Goal: Information Seeking & Learning: Learn about a topic

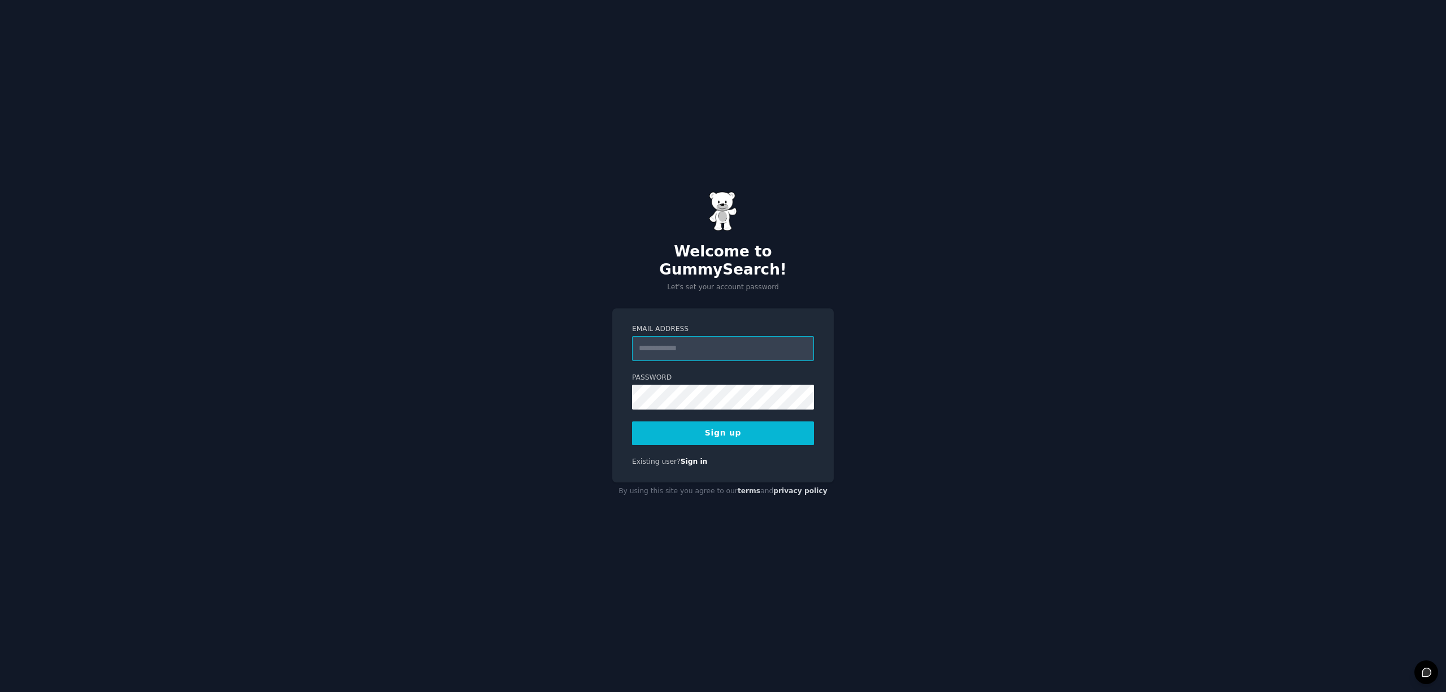
click at [723, 346] on input "Email Address" at bounding box center [723, 348] width 182 height 25
type input "**********"
click at [712, 428] on button "Sign up" at bounding box center [723, 433] width 182 height 24
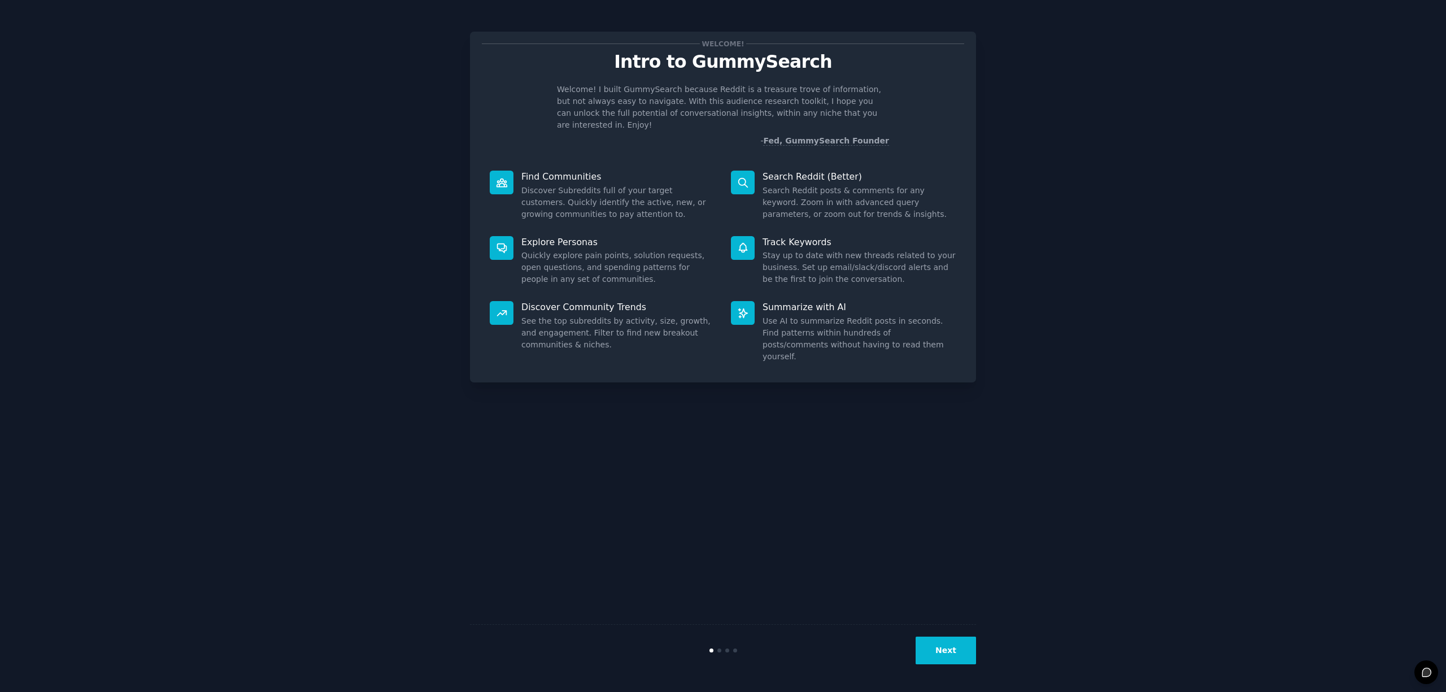
click at [954, 655] on button "Next" at bounding box center [945, 650] width 60 height 28
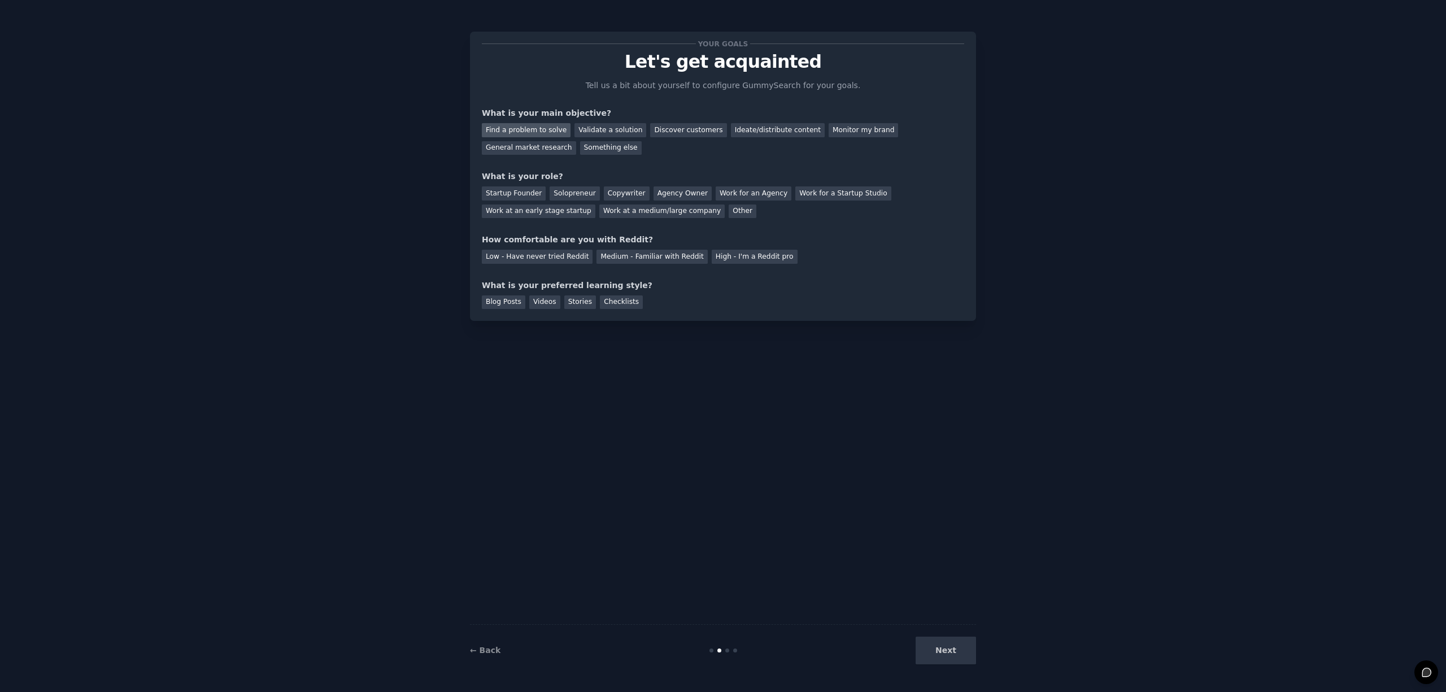
click at [552, 135] on div "Find a problem to solve" at bounding box center [526, 130] width 89 height 14
click at [566, 193] on div "Solopreneur" at bounding box center [574, 193] width 50 height 14
click at [647, 261] on div "Medium - Familiar with Reddit" at bounding box center [651, 257] width 111 height 14
click at [520, 305] on div "Blog Posts" at bounding box center [503, 302] width 43 height 14
click at [543, 303] on div "Videos" at bounding box center [544, 302] width 31 height 14
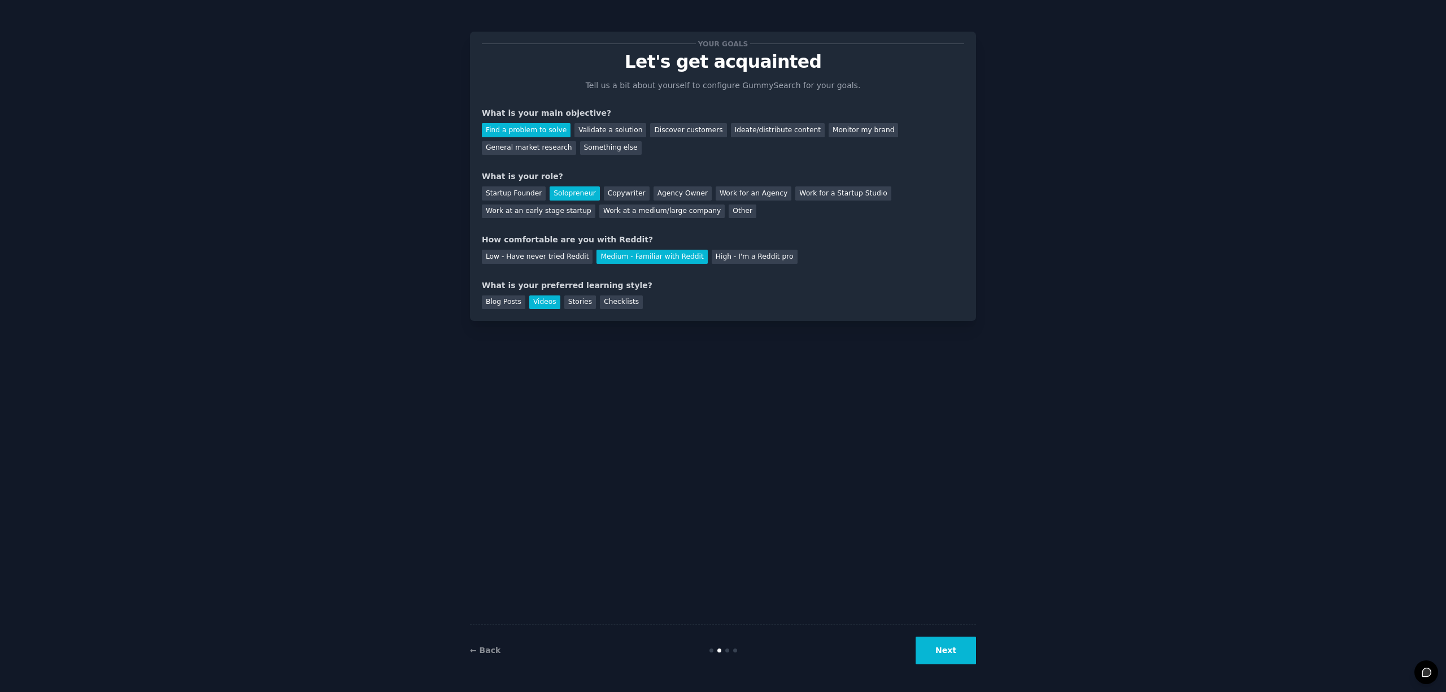
click at [925, 637] on button "Next" at bounding box center [945, 650] width 60 height 28
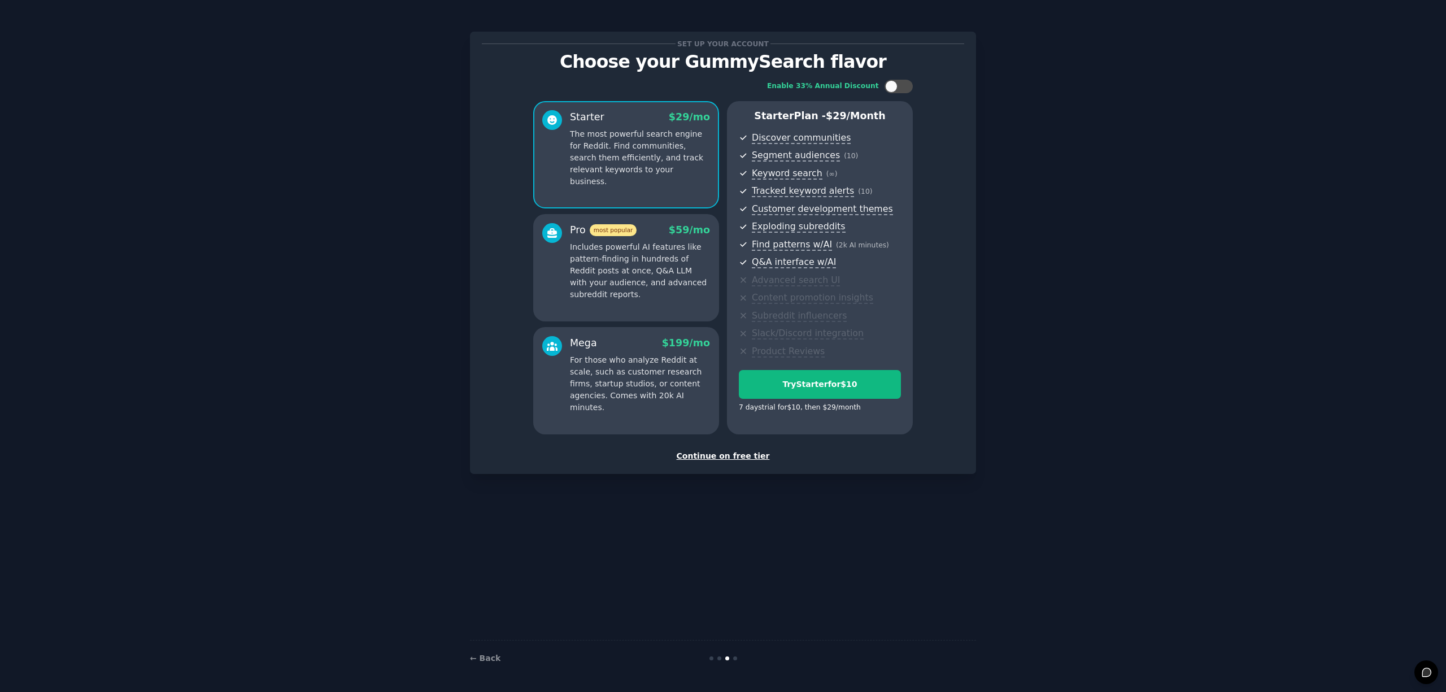
click at [726, 458] on div "Continue on free tier" at bounding box center [723, 456] width 482 height 12
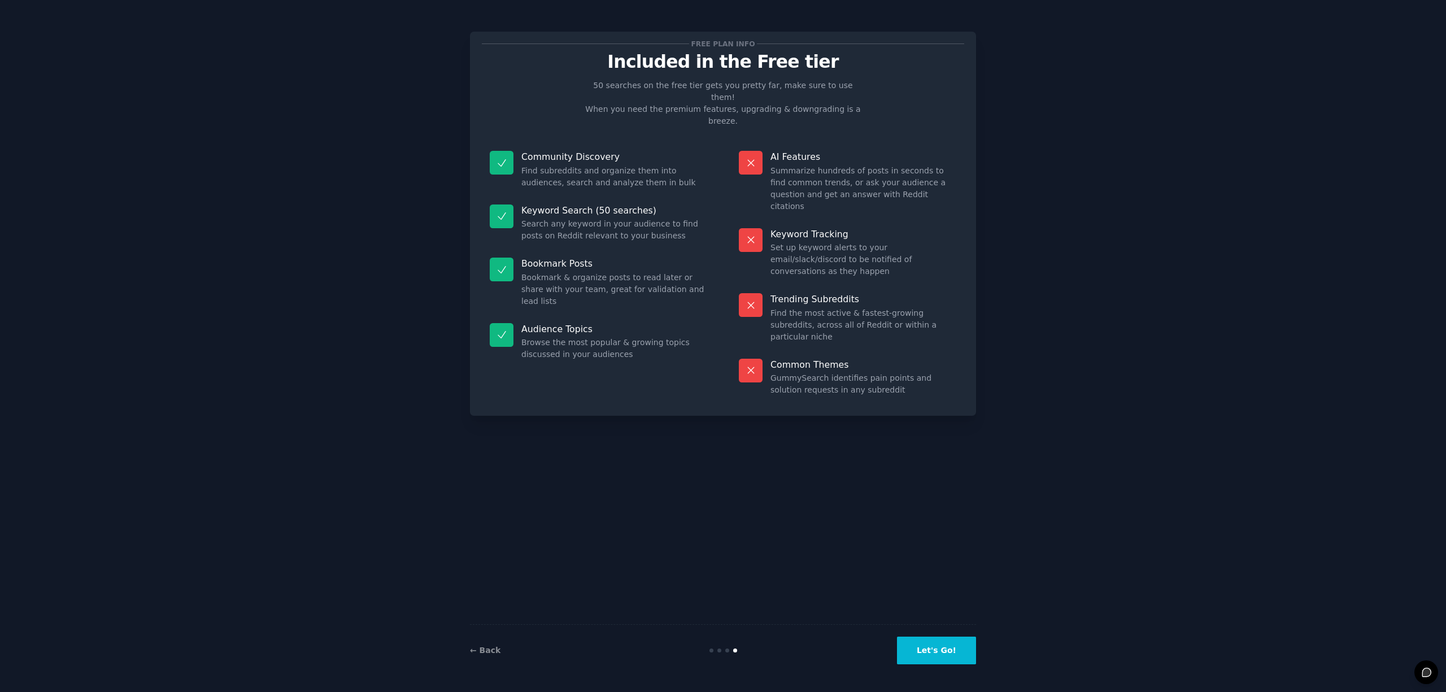
click at [950, 647] on button "Let's Go!" at bounding box center [936, 650] width 79 height 28
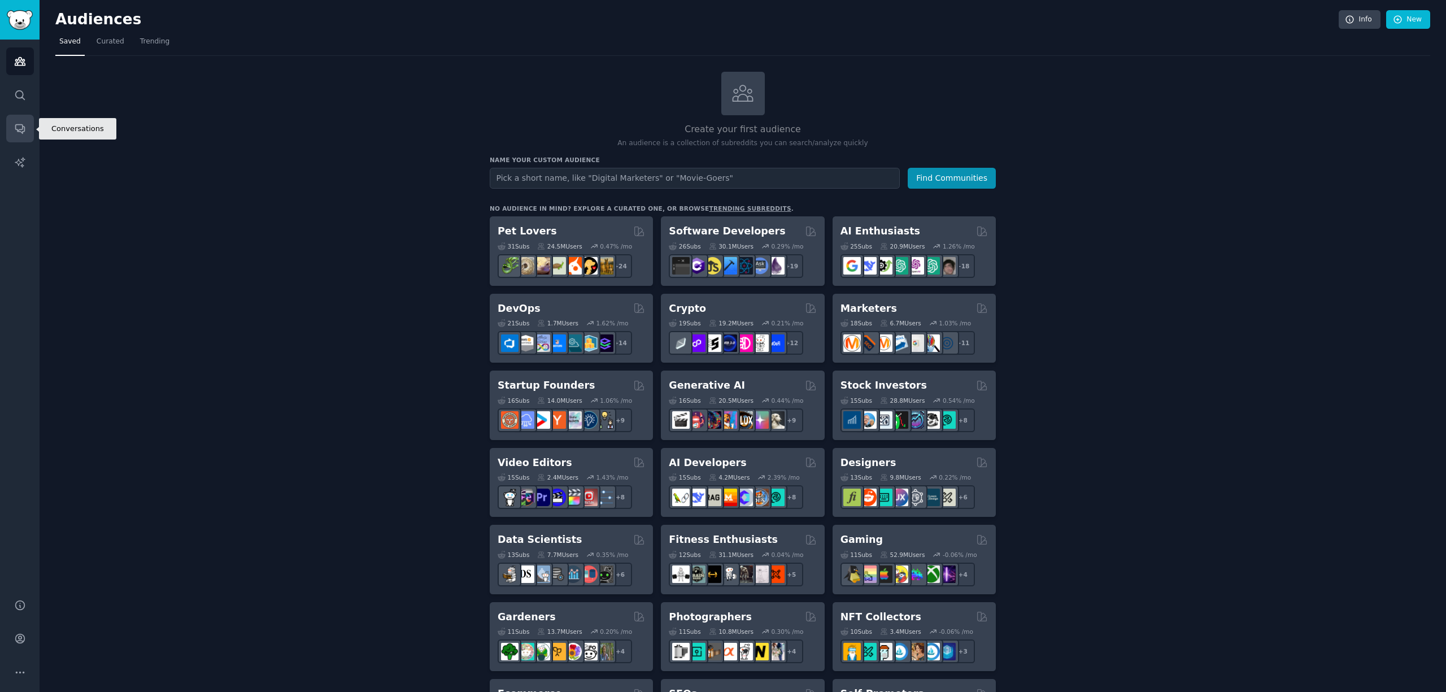
click at [20, 123] on icon "Sidebar" at bounding box center [20, 129] width 12 height 12
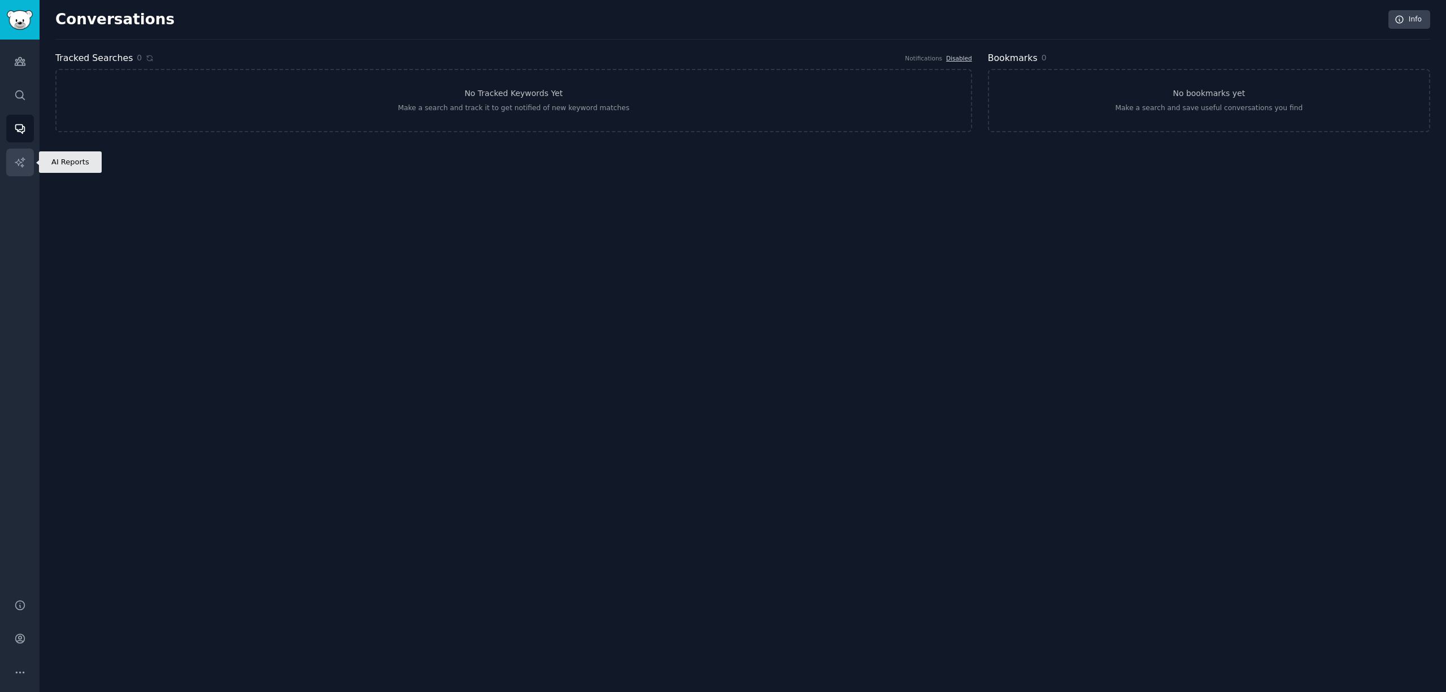
click at [20, 160] on icon "Sidebar" at bounding box center [20, 162] width 12 height 12
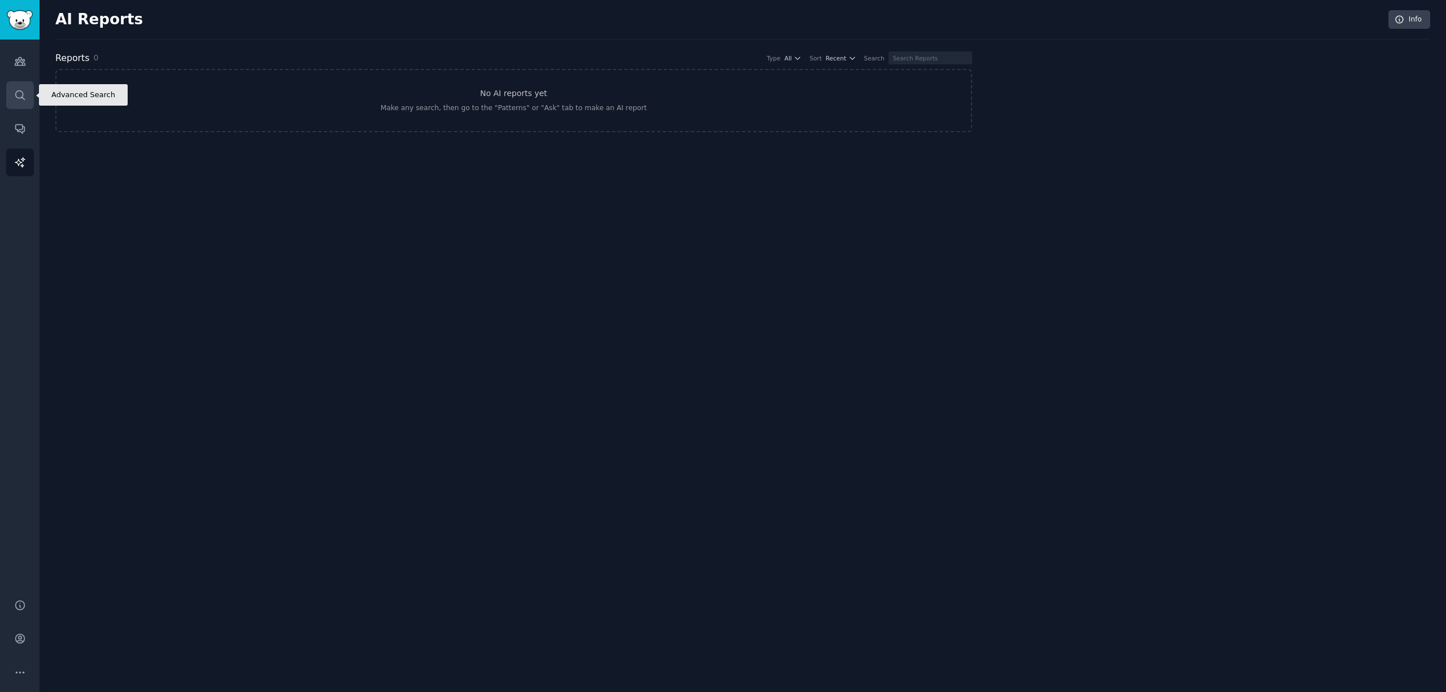
click at [18, 107] on link "Search" at bounding box center [20, 95] width 28 height 28
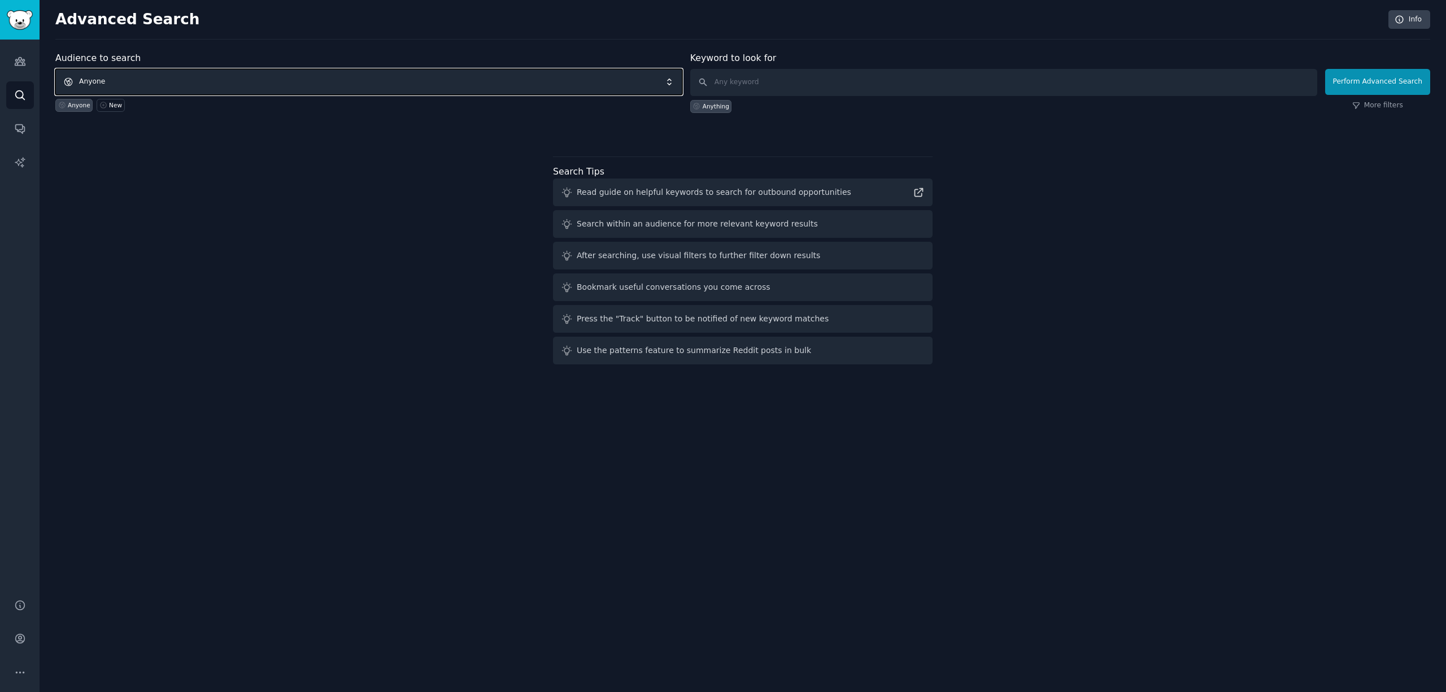
click at [669, 86] on span "Anyone" at bounding box center [368, 82] width 627 height 26
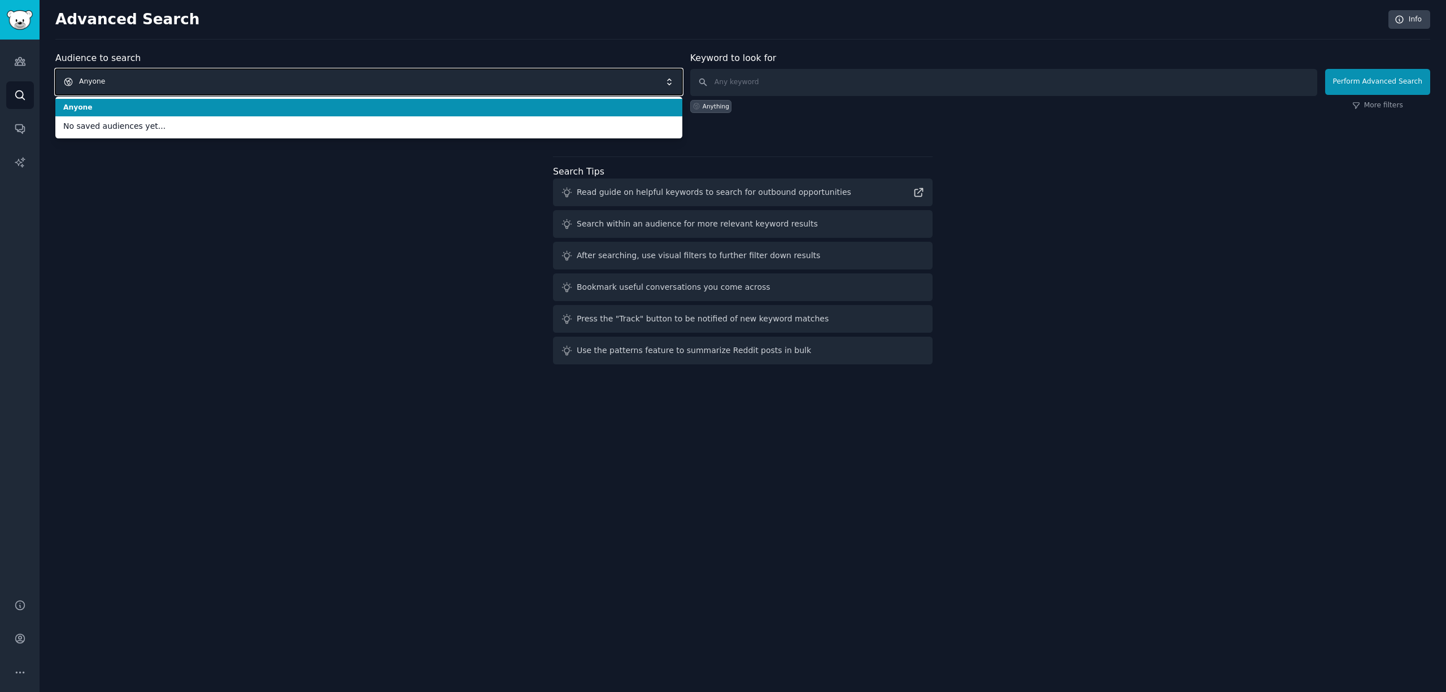
click at [669, 86] on span "Anyone" at bounding box center [368, 82] width 627 height 26
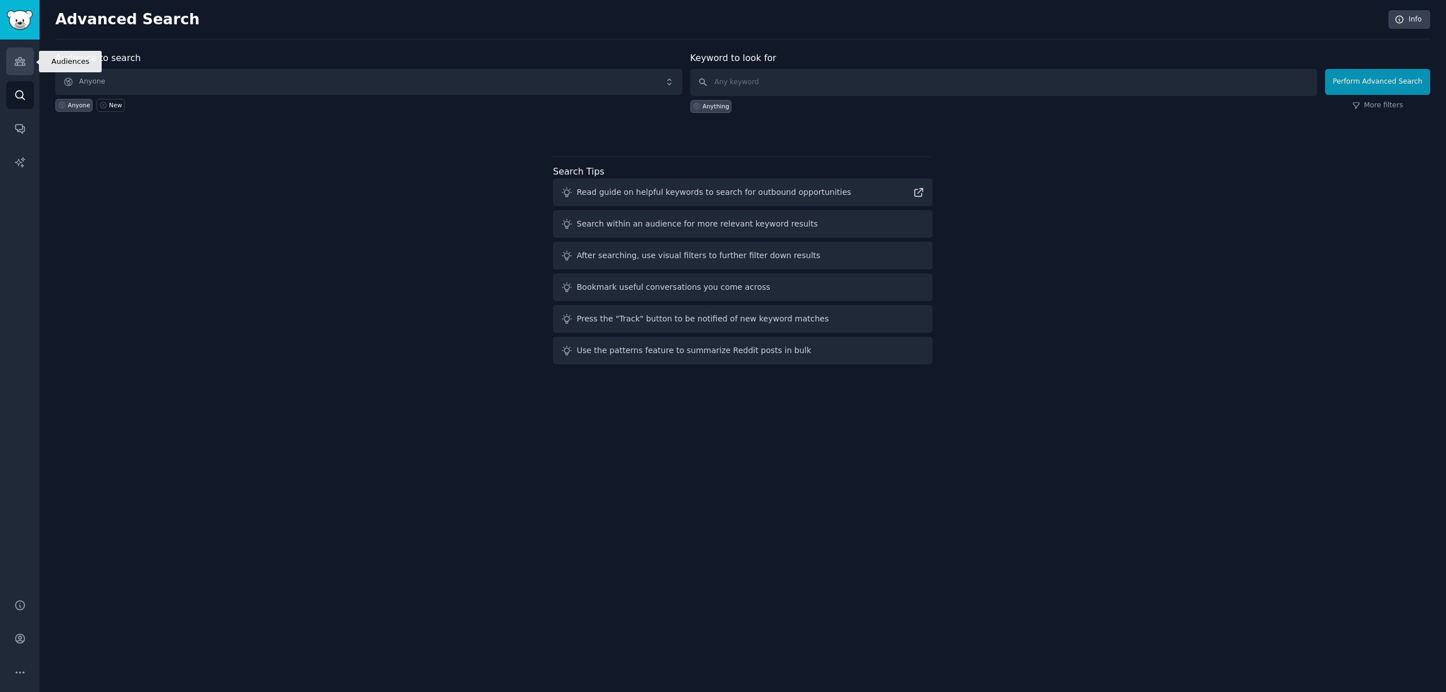
click at [30, 68] on link "Audiences" at bounding box center [20, 61] width 28 height 28
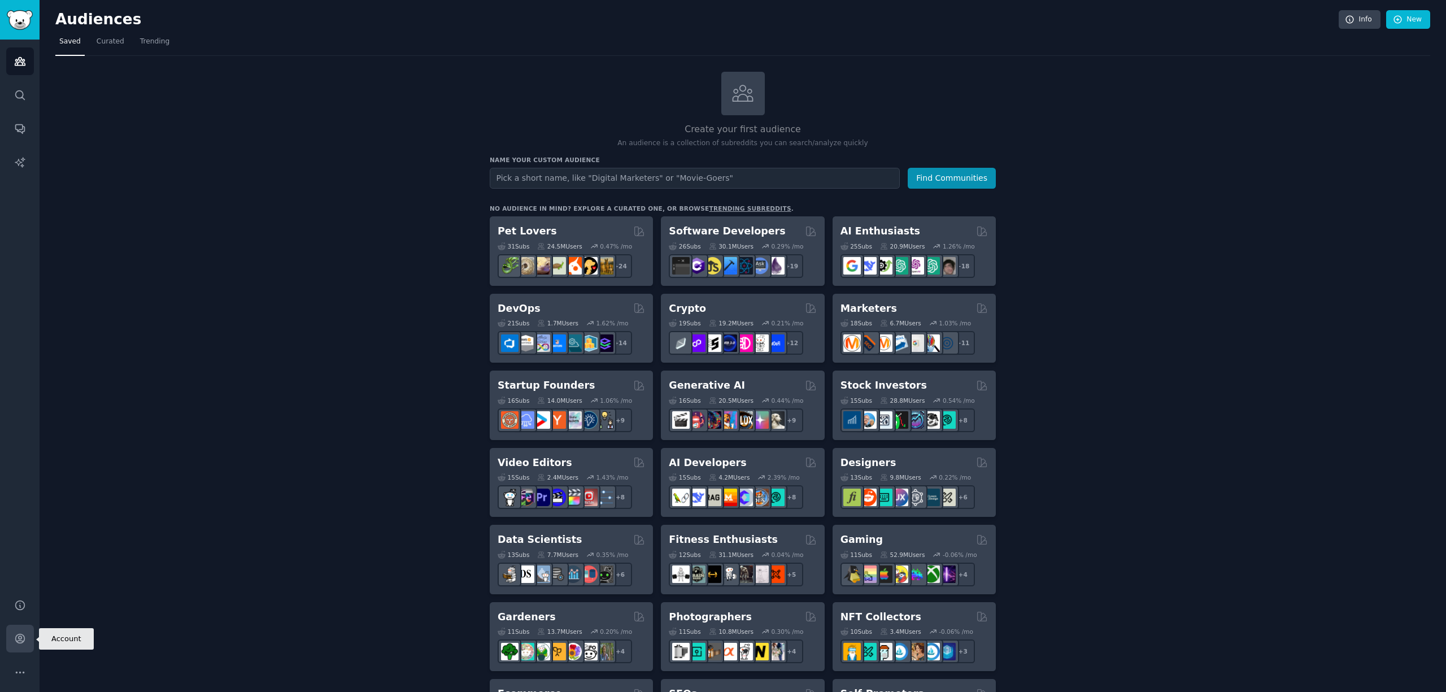
click at [20, 630] on link "Account" at bounding box center [20, 639] width 28 height 28
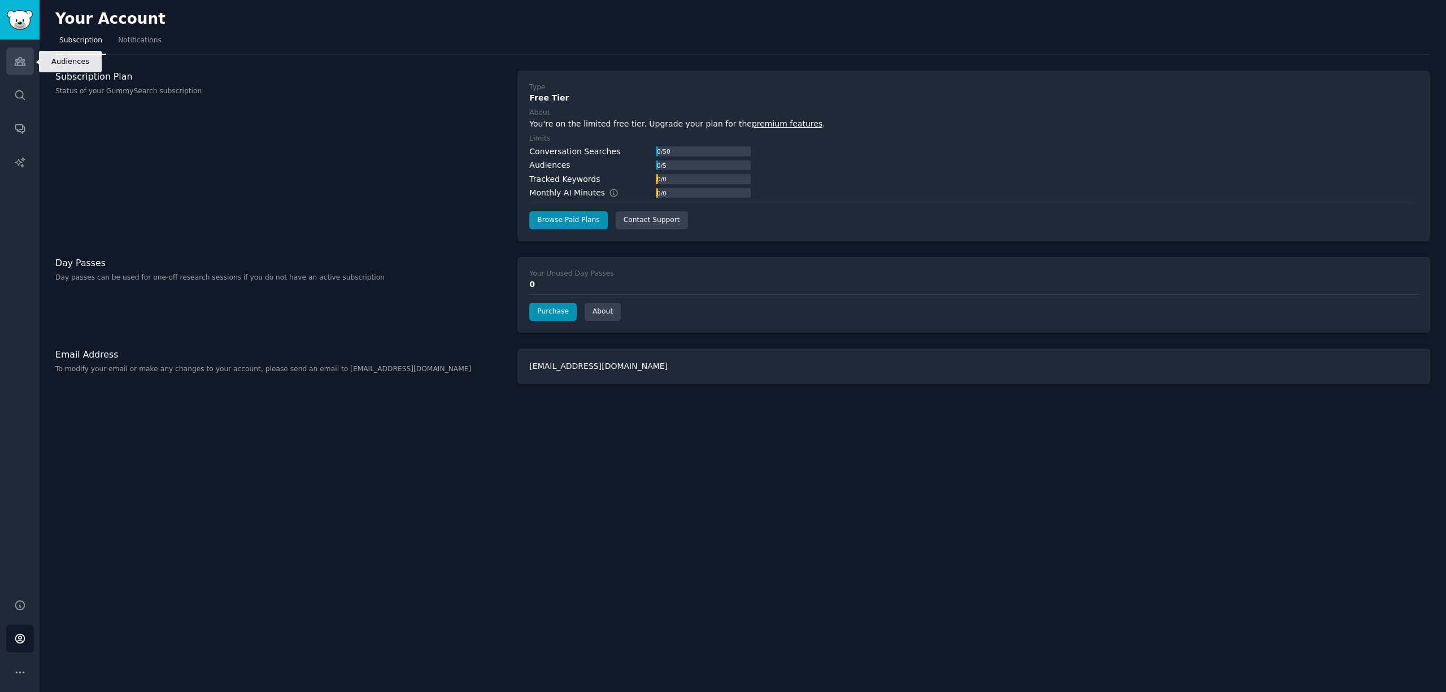
click at [19, 66] on icon "Sidebar" at bounding box center [20, 61] width 12 height 12
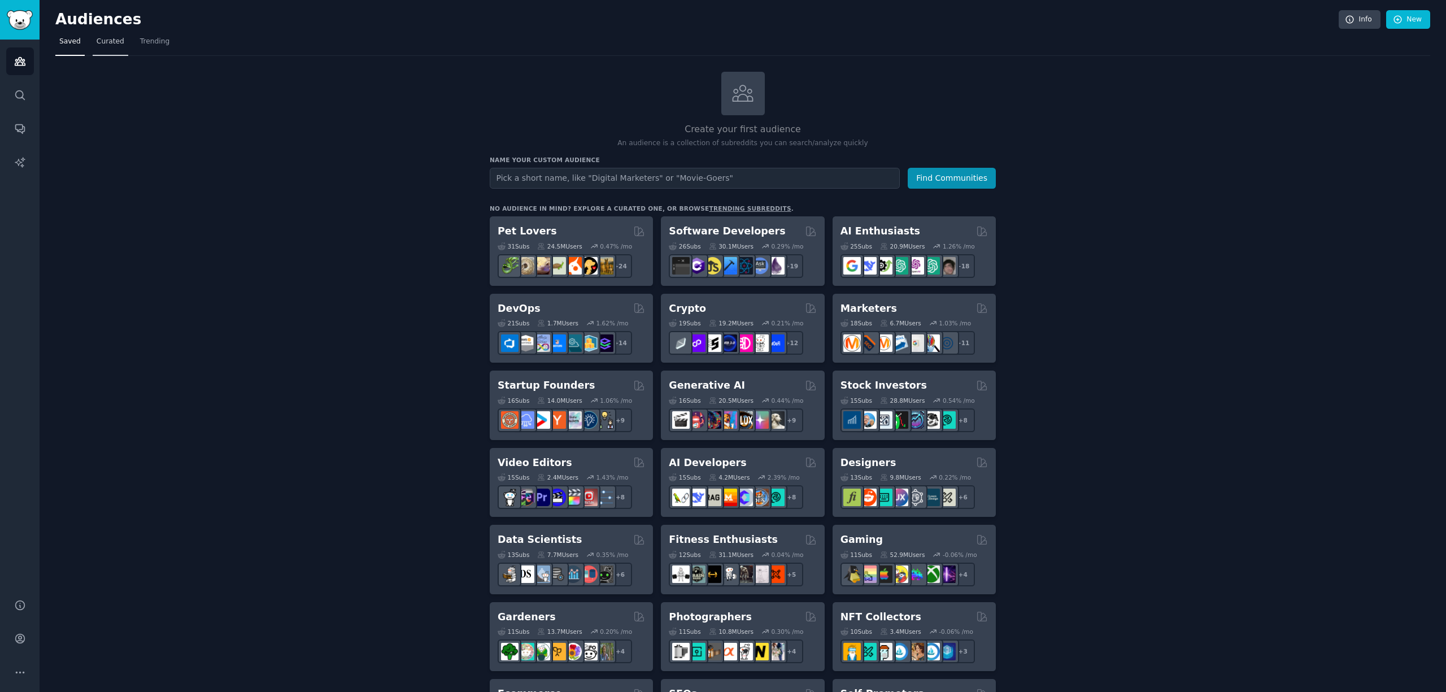
click at [99, 46] on link "Curated" at bounding box center [111, 44] width 36 height 23
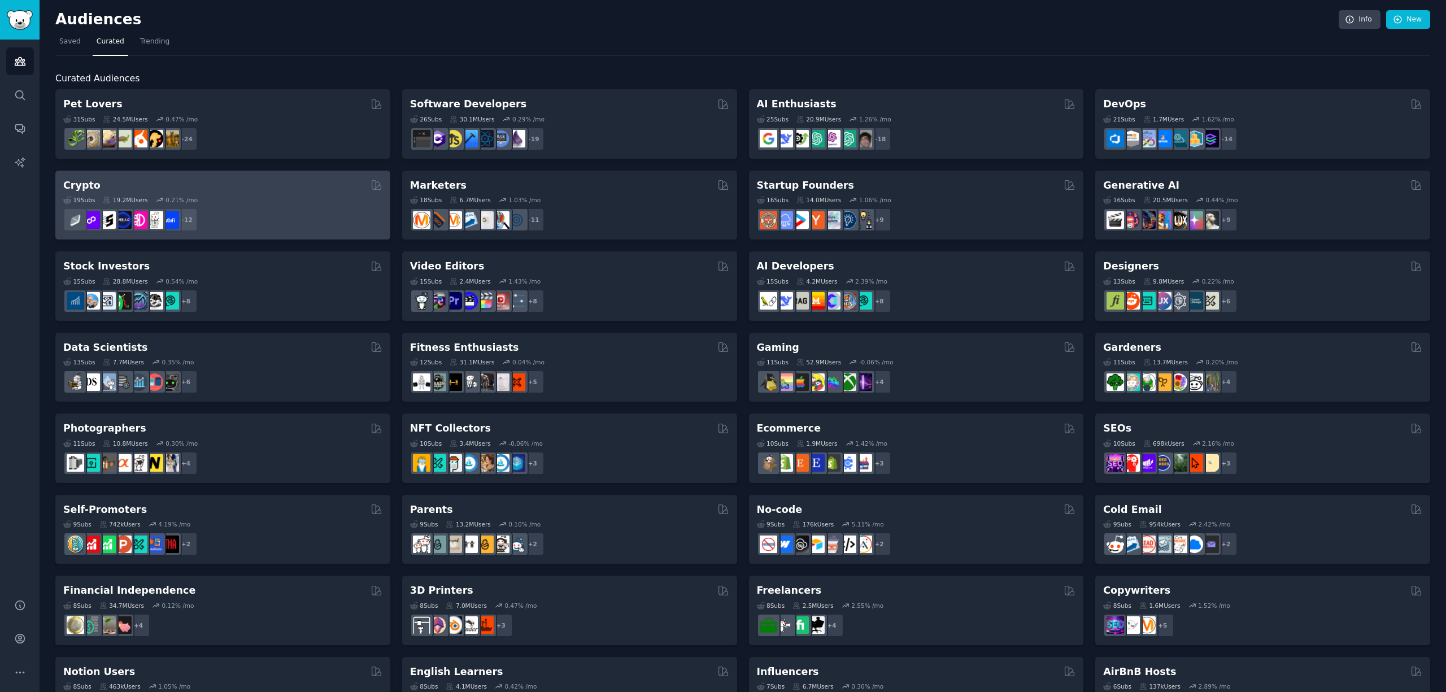
click at [271, 200] on div "19 Sub s 19.2M Users 0.21 % /mo" at bounding box center [222, 200] width 319 height 8
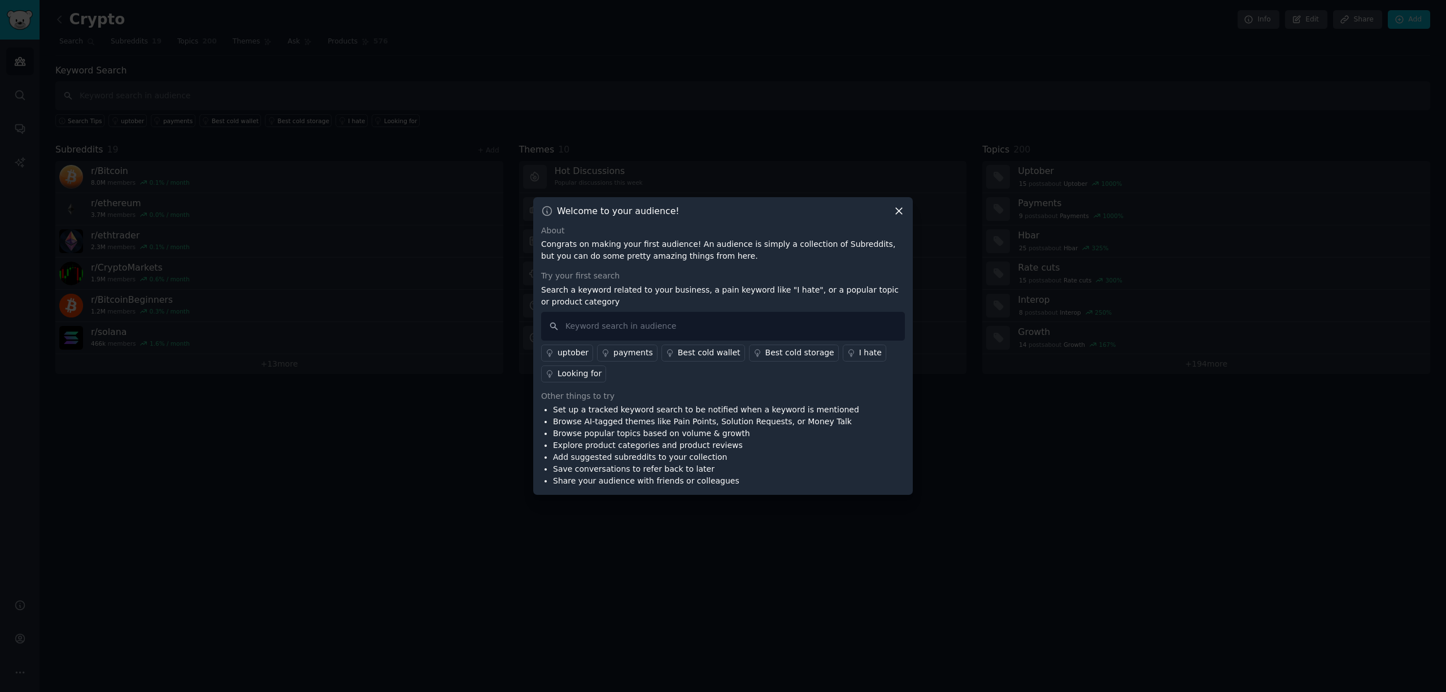
click at [859, 350] on div "I hate" at bounding box center [870, 353] width 23 height 12
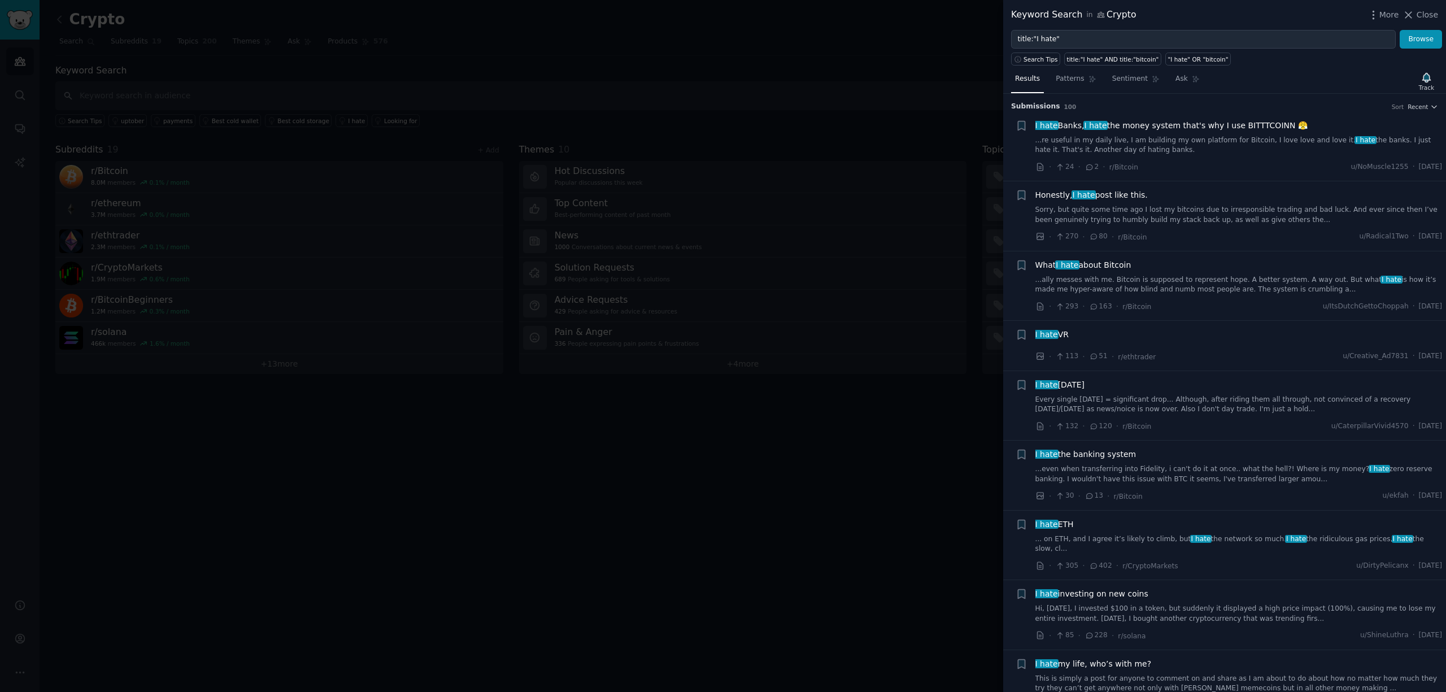
click at [854, 413] on div at bounding box center [723, 346] width 1446 height 692
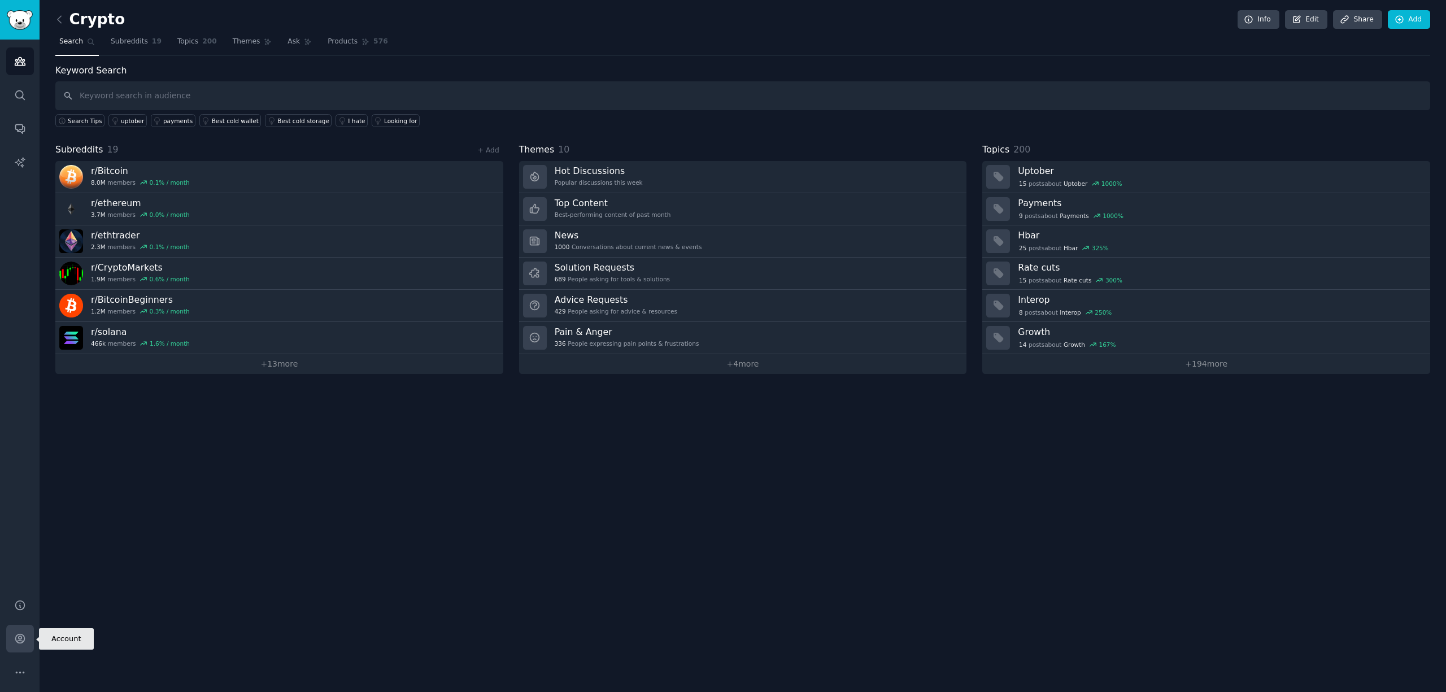
click at [20, 639] on icon "Sidebar" at bounding box center [20, 638] width 12 height 12
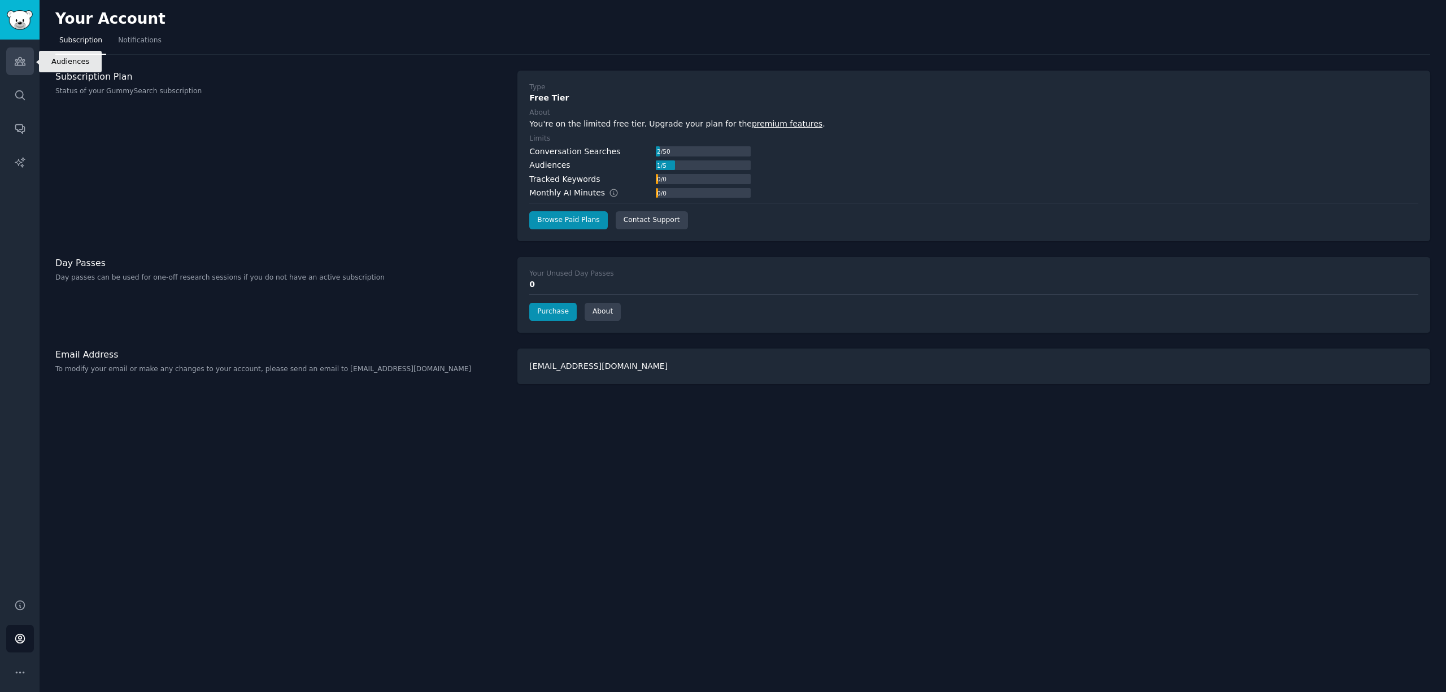
click at [21, 62] on icon "Sidebar" at bounding box center [20, 62] width 10 height 8
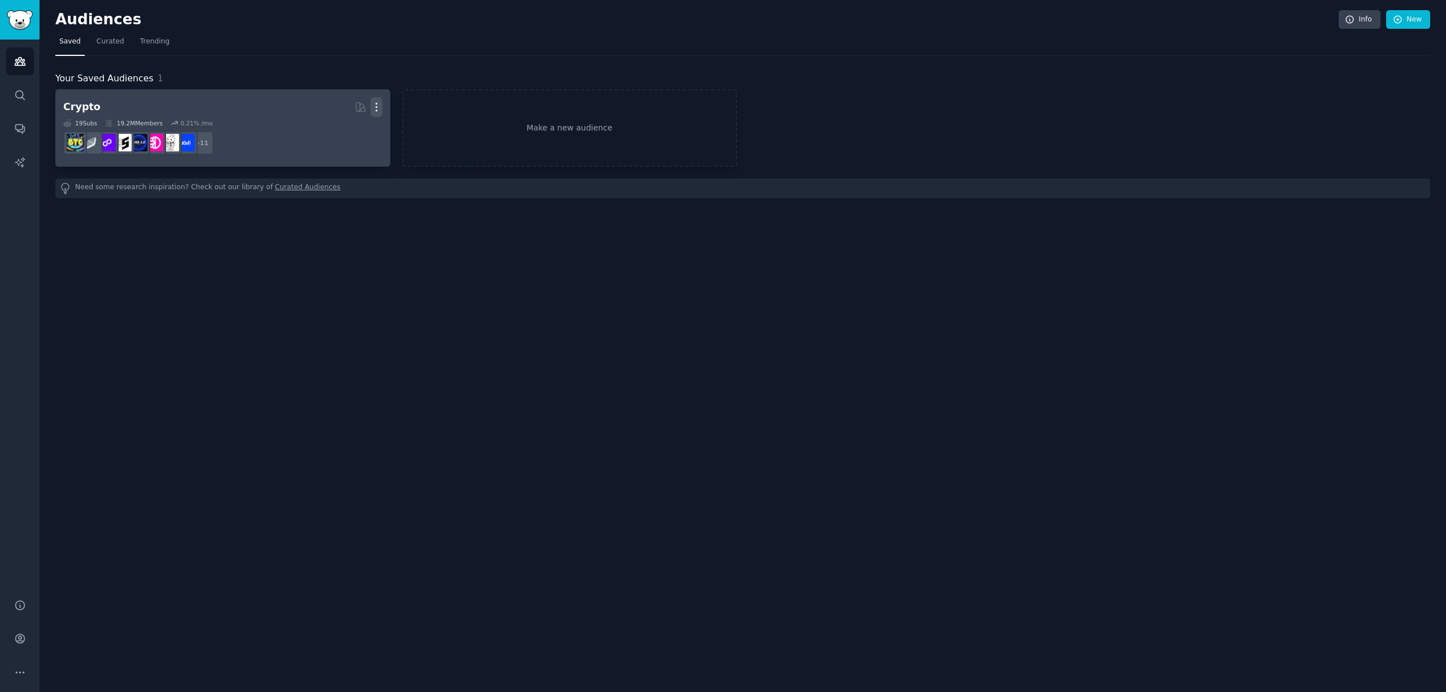
click at [374, 107] on icon "button" at bounding box center [376, 107] width 12 height 12
click at [357, 127] on p "Delete" at bounding box center [346, 131] width 26 height 12
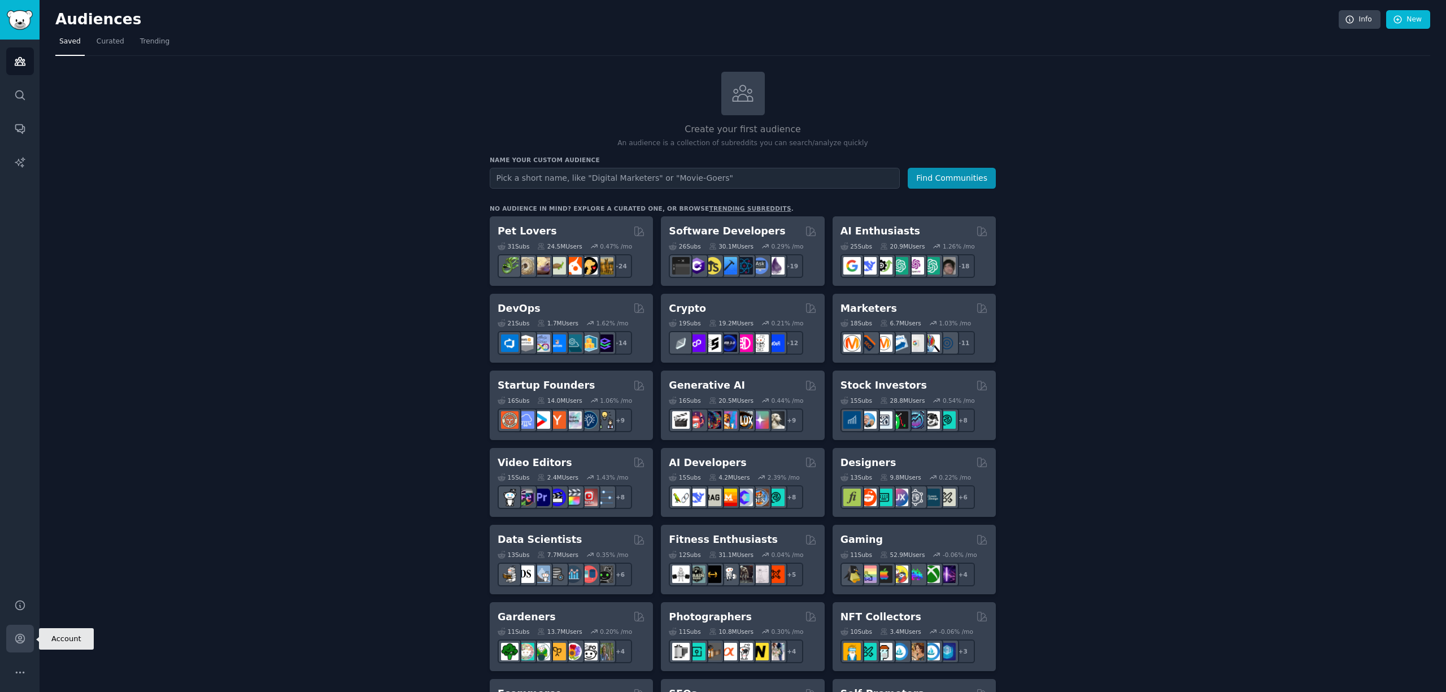
click at [23, 638] on icon "Sidebar" at bounding box center [20, 638] width 12 height 12
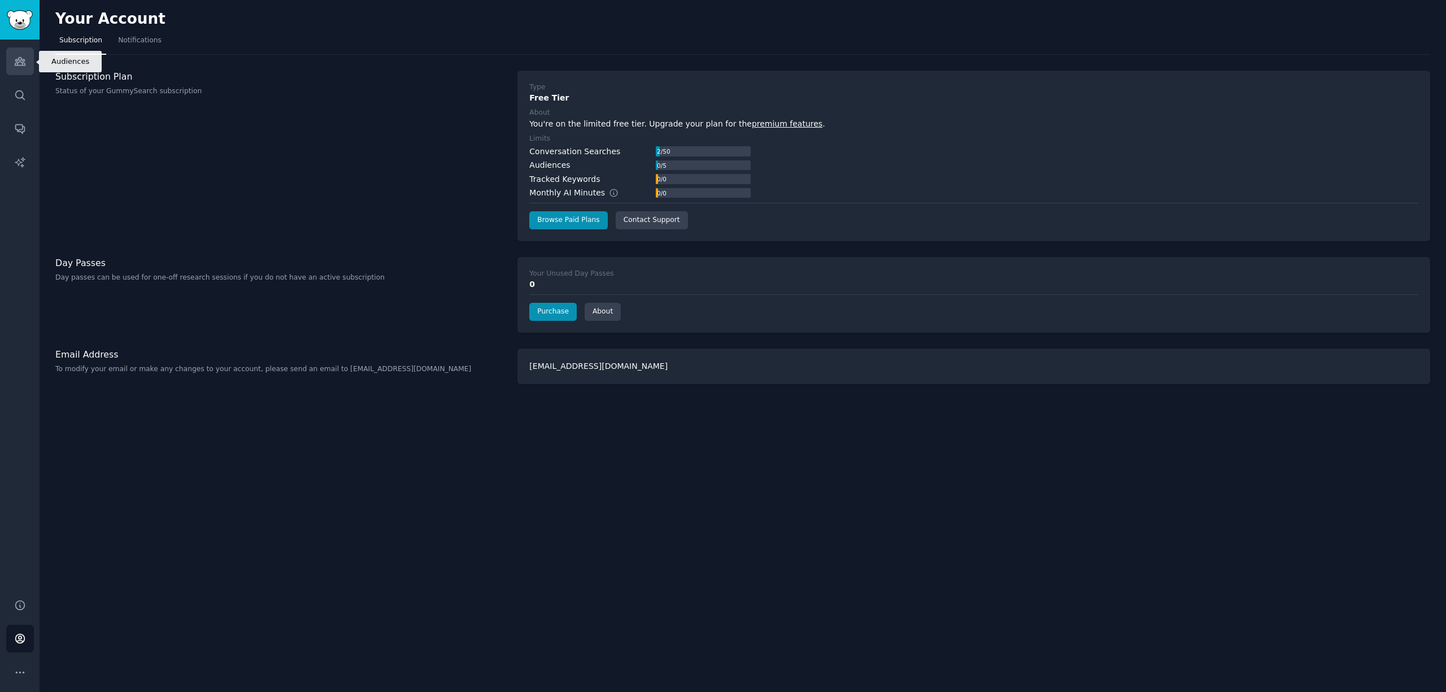
click at [25, 60] on icon "Sidebar" at bounding box center [20, 61] width 12 height 12
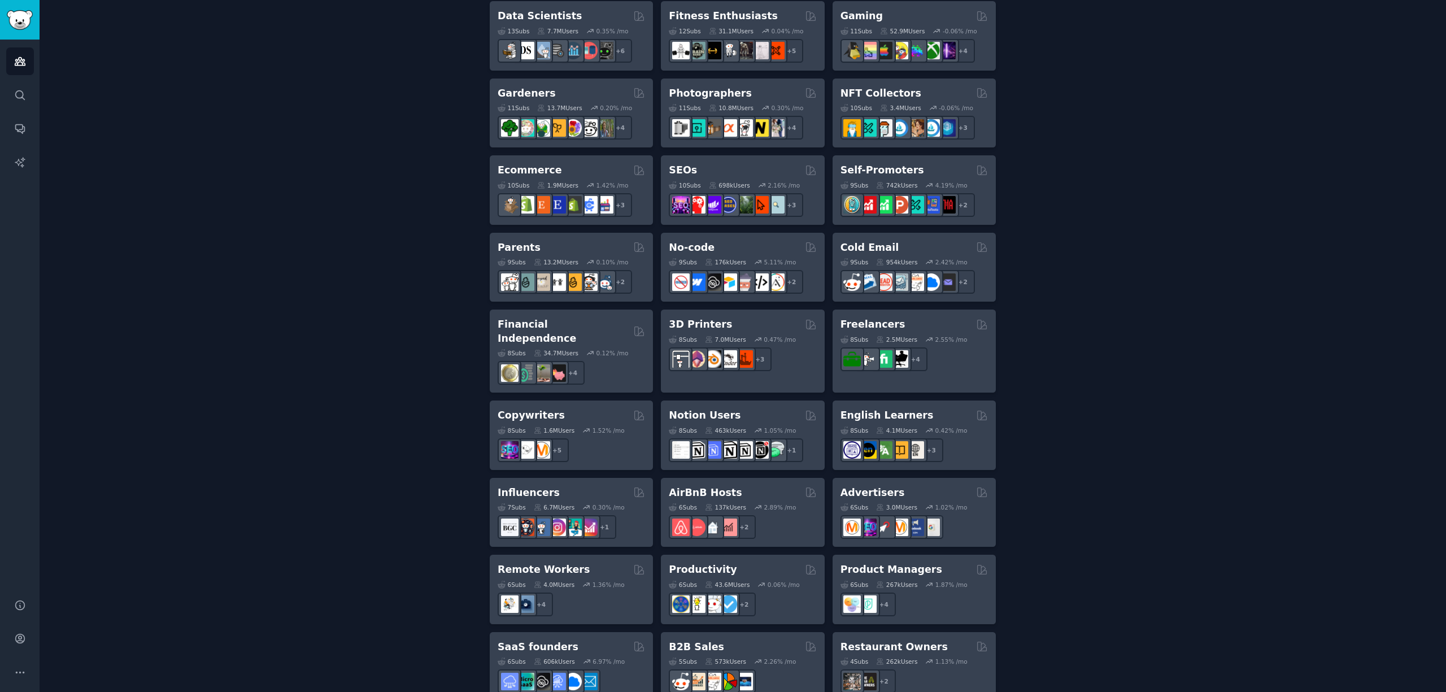
scroll to position [530, 0]
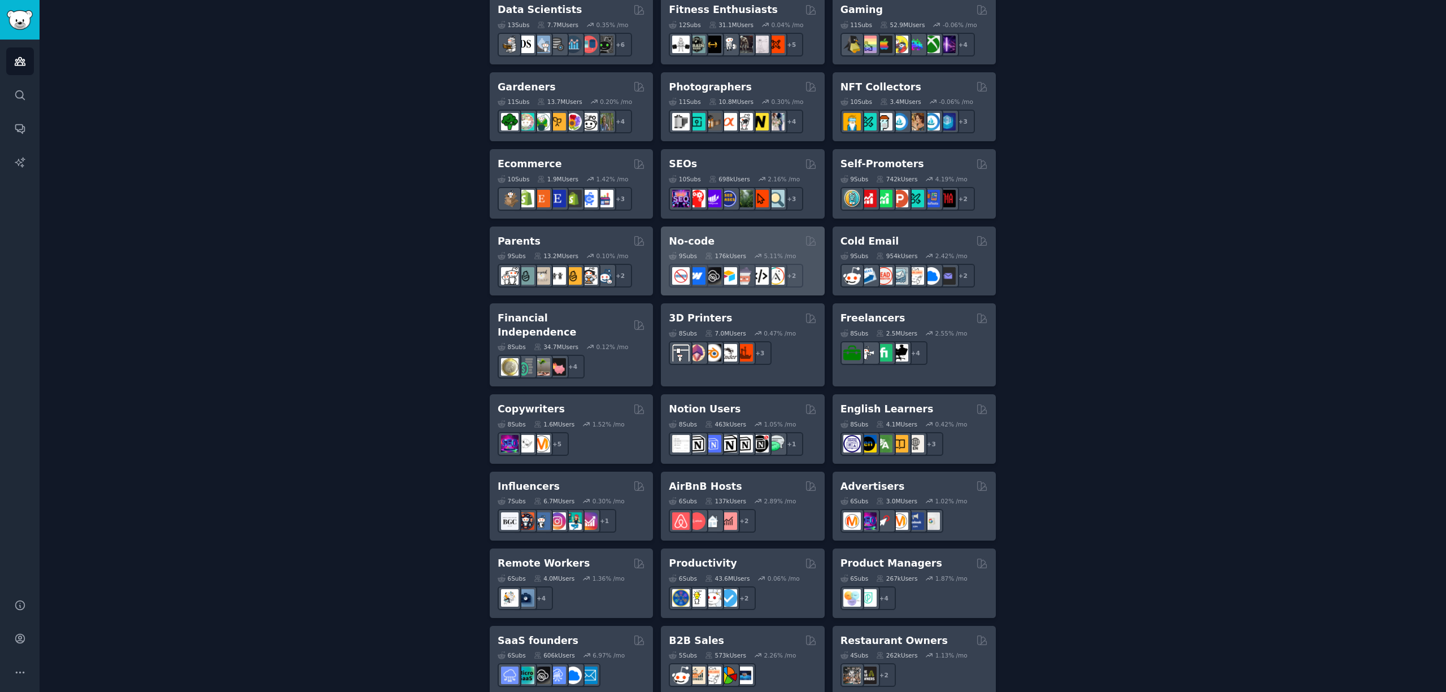
click at [744, 245] on div "No-code" at bounding box center [742, 241] width 147 height 14
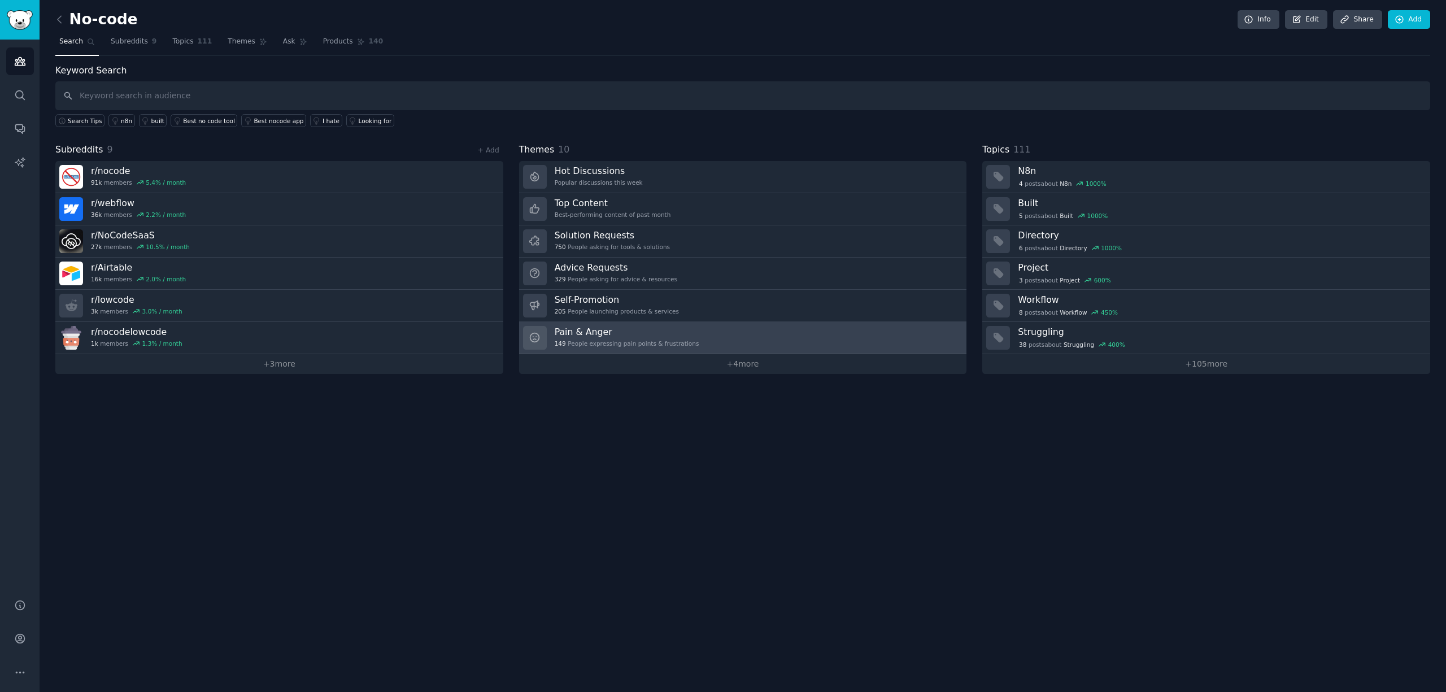
click at [783, 334] on link "Pain & Anger 149 People expressing pain points & frustrations" at bounding box center [743, 338] width 448 height 32
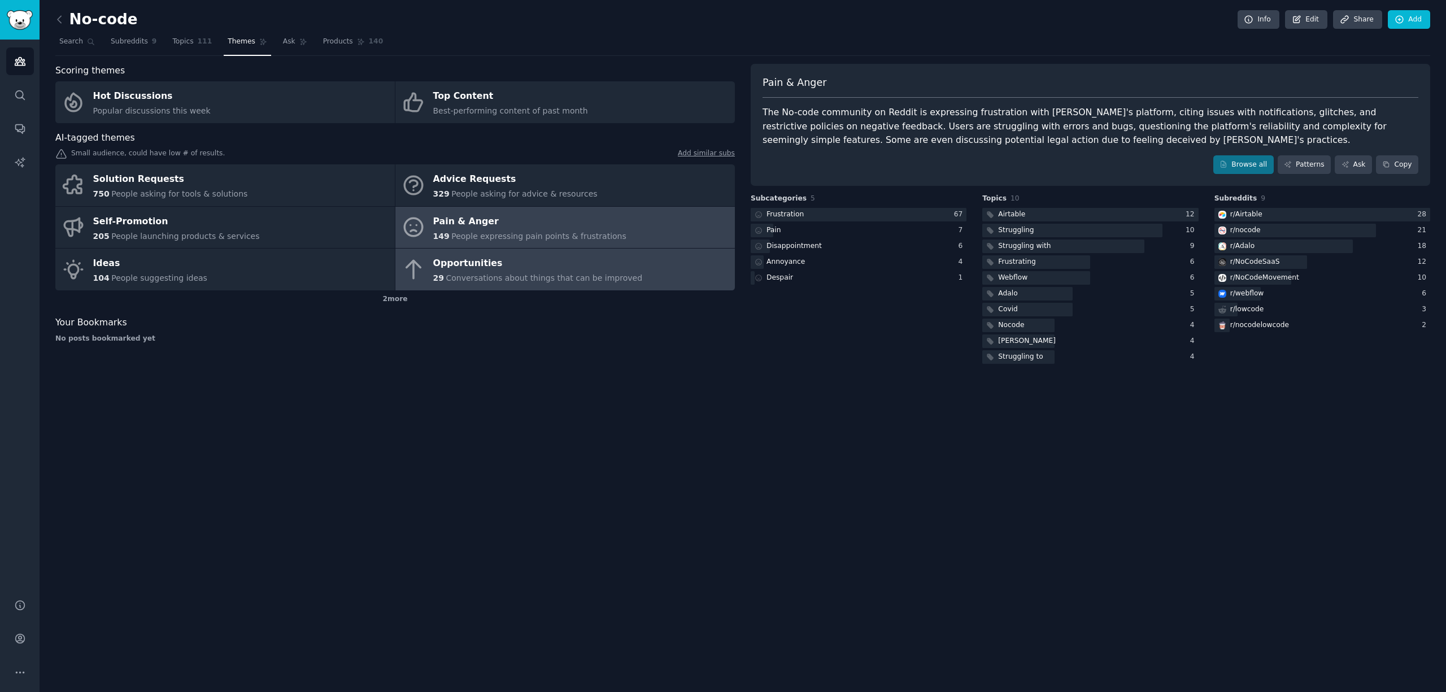
click at [563, 263] on div "Opportunities" at bounding box center [538, 264] width 210 height 18
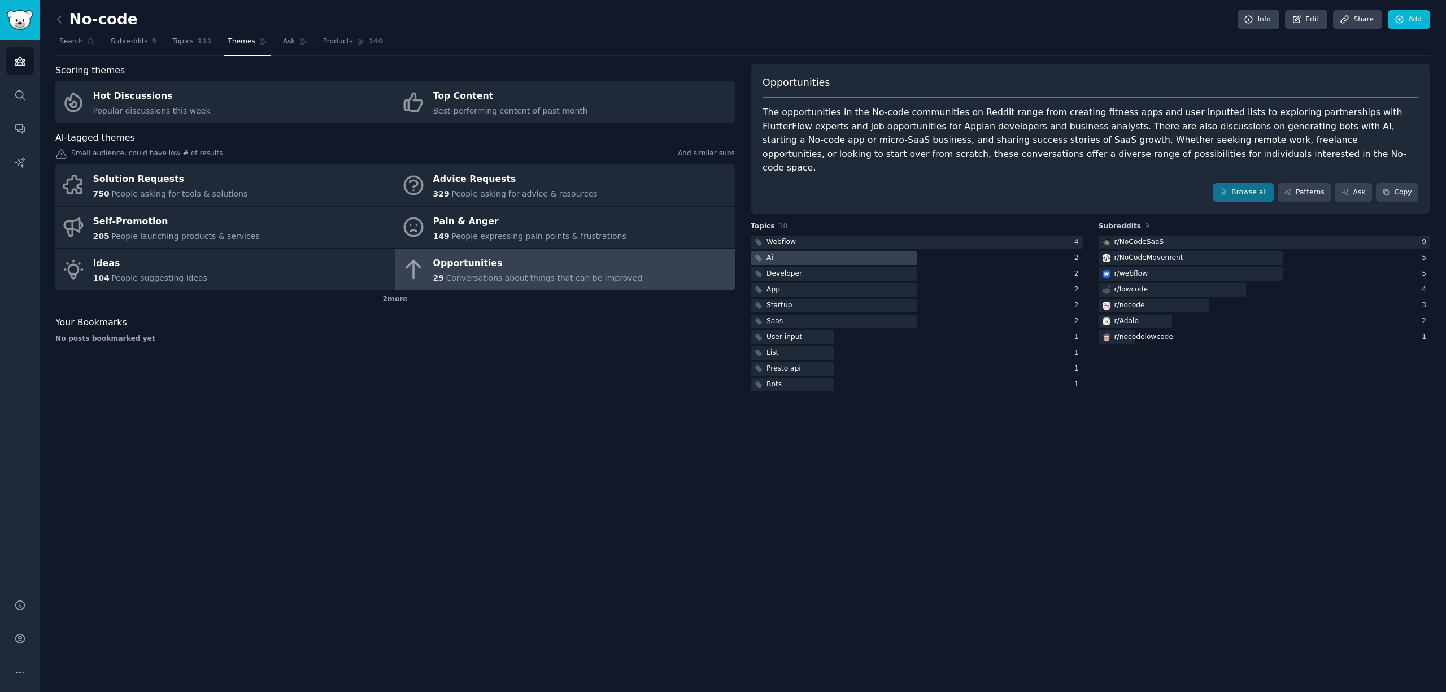
click at [880, 251] on div at bounding box center [833, 258] width 166 height 14
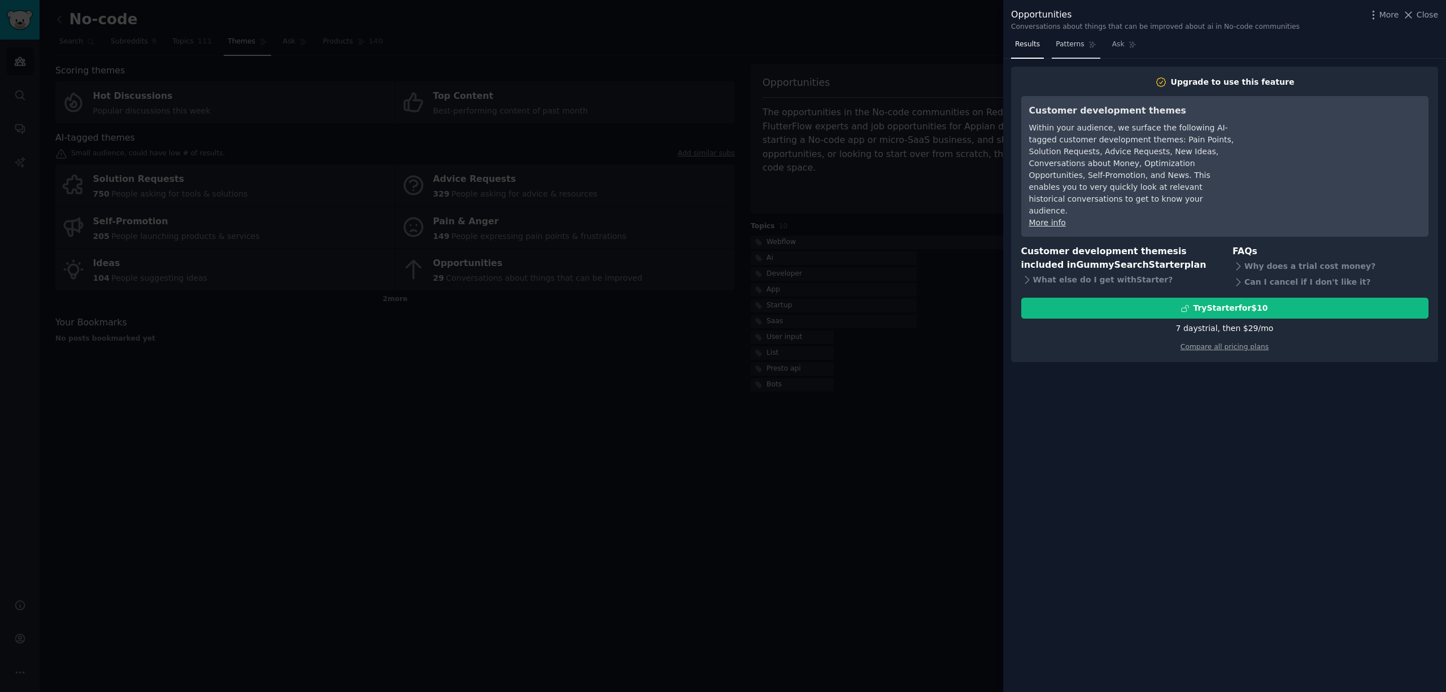
click at [1063, 49] on span "Patterns" at bounding box center [1069, 45] width 28 height 10
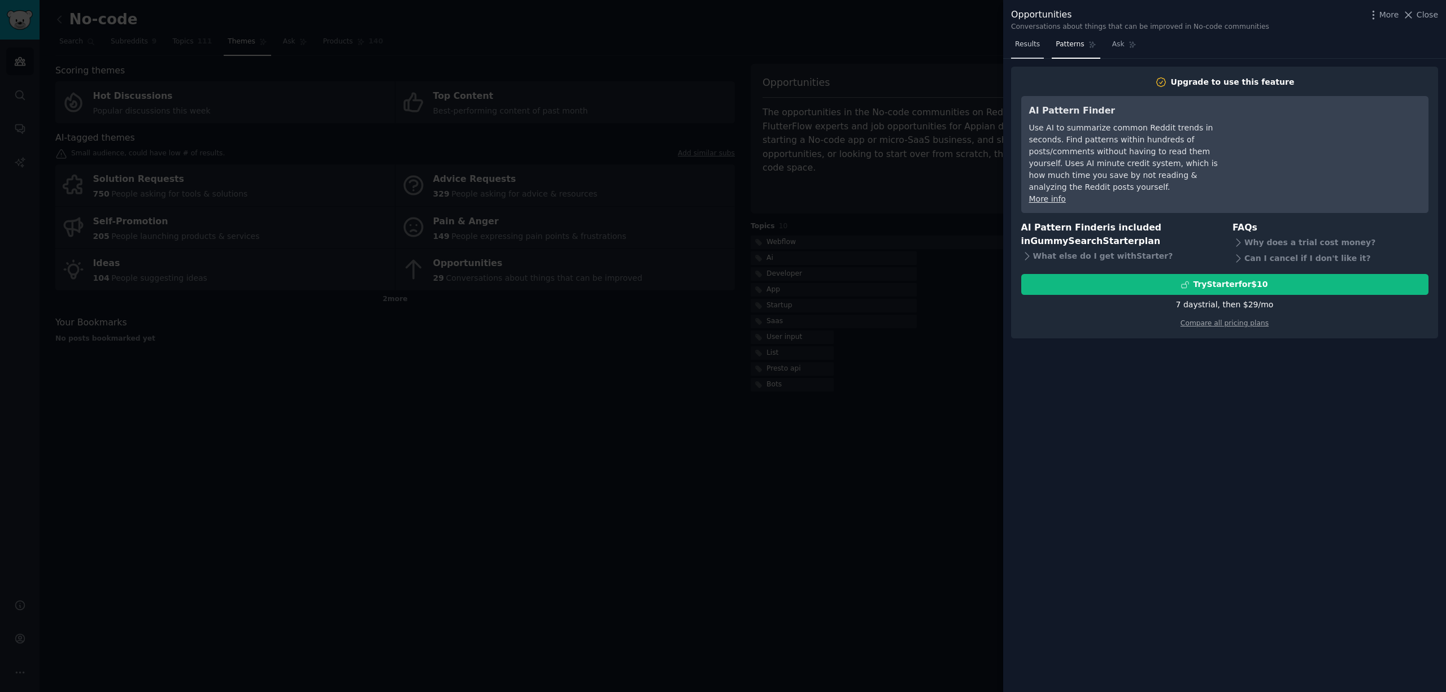
click at [1033, 51] on link "Results" at bounding box center [1027, 47] width 33 height 23
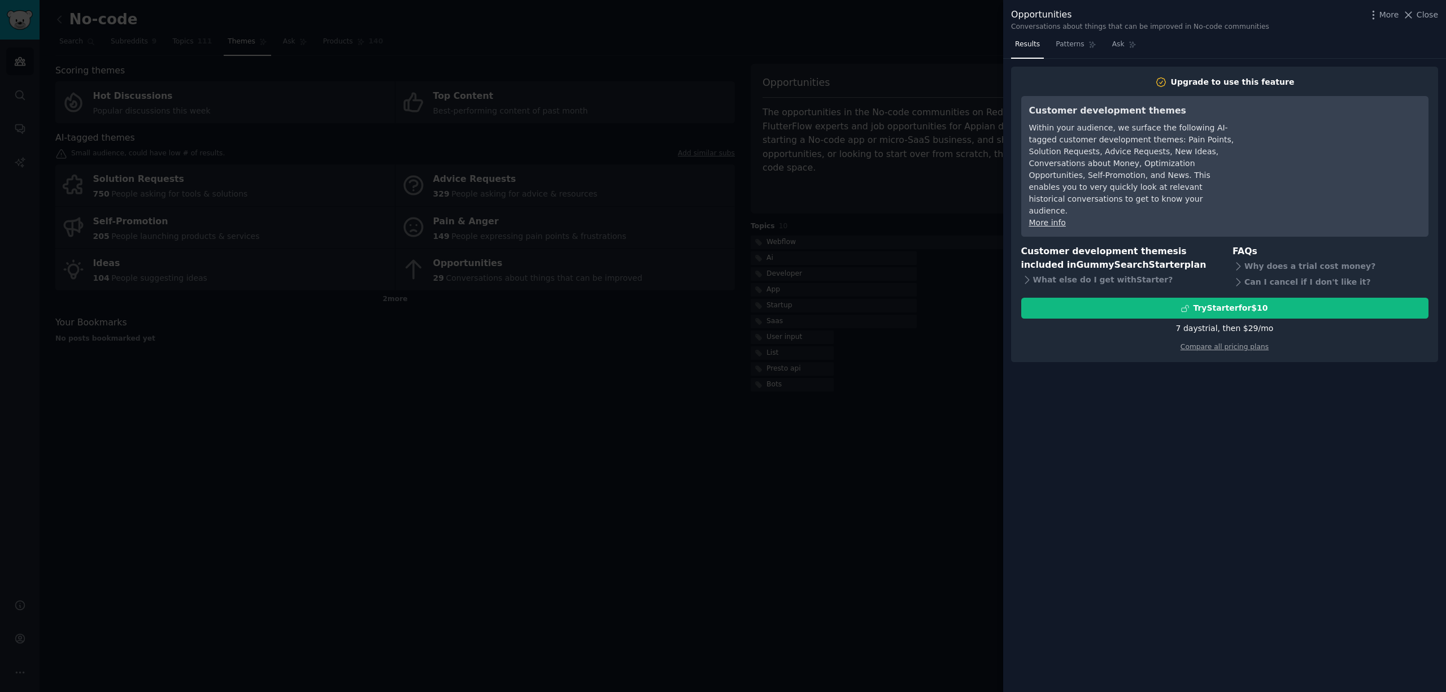
click at [952, 33] on div at bounding box center [723, 346] width 1446 height 692
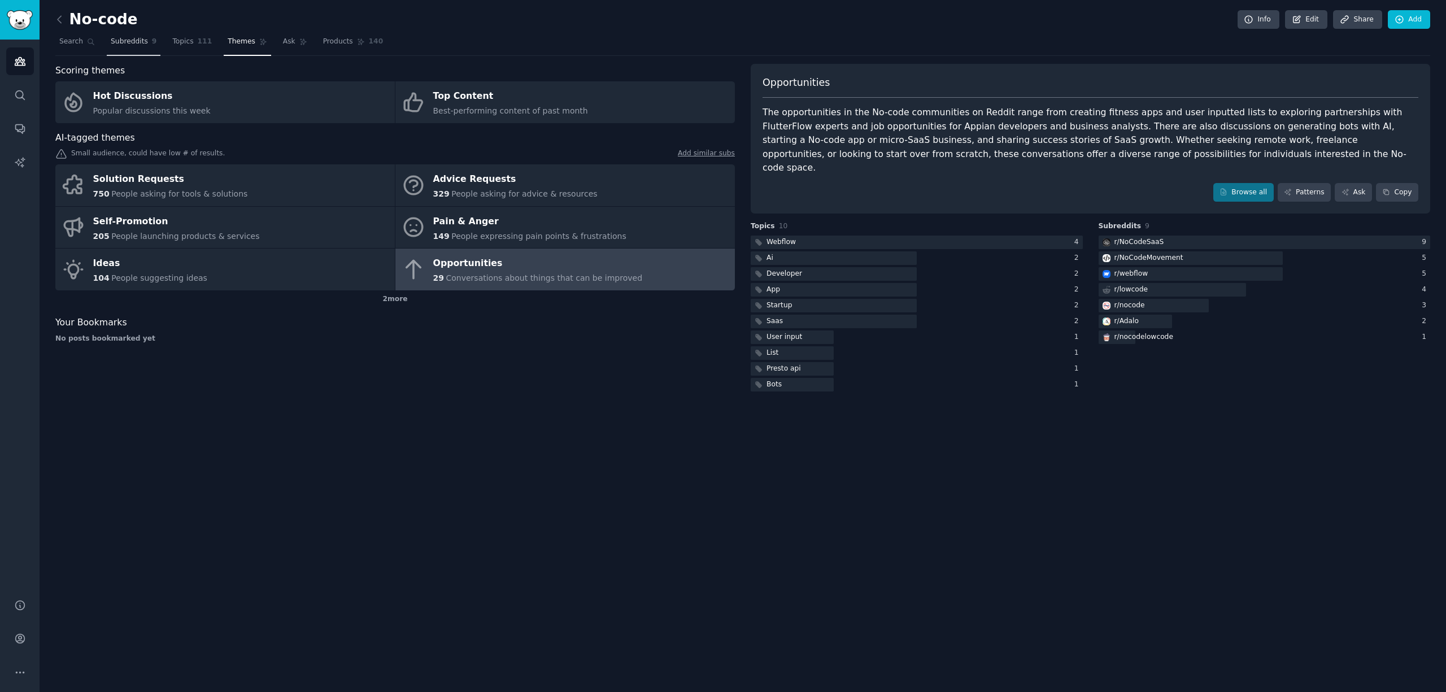
click at [118, 45] on span "Subreddits" at bounding box center [129, 42] width 37 height 10
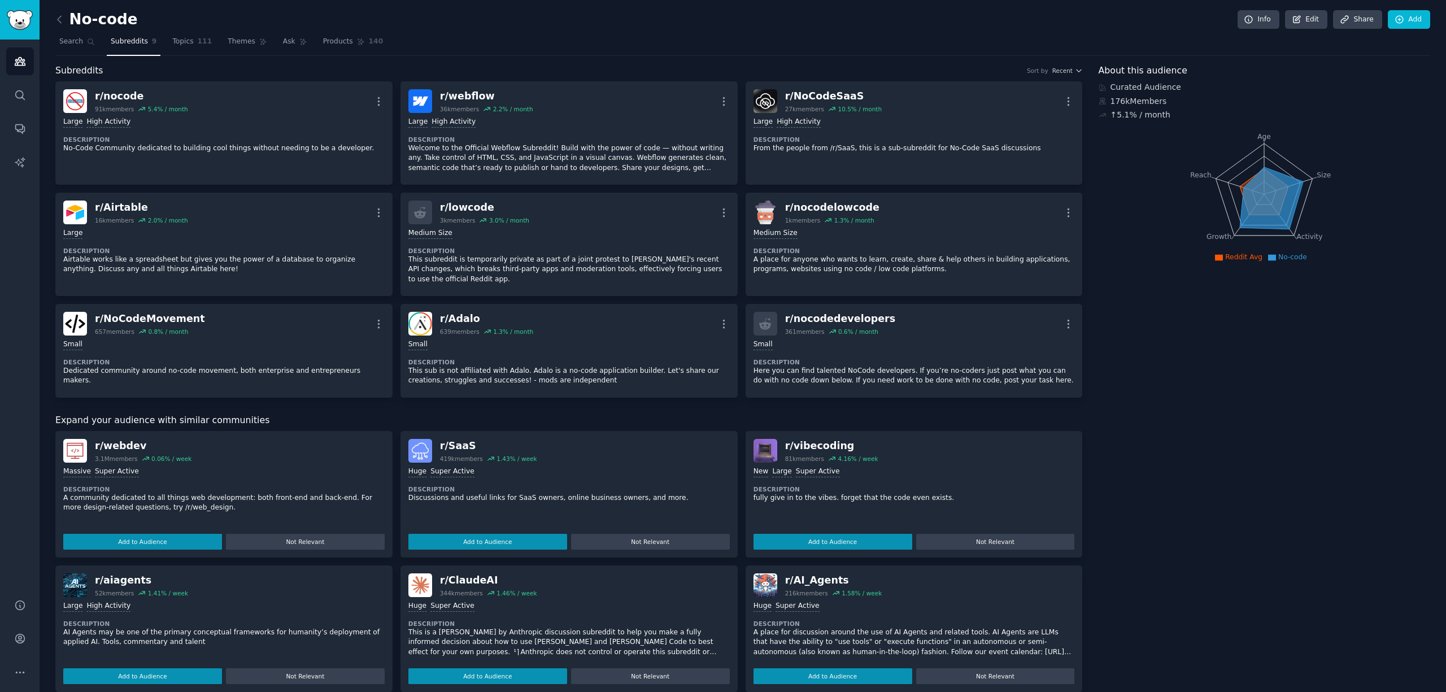
click at [431, 449] on div "r/ SaaS 419k members 1.43 % / week" at bounding box center [568, 451] width 321 height 24
click at [21, 71] on link "Audiences" at bounding box center [20, 61] width 28 height 28
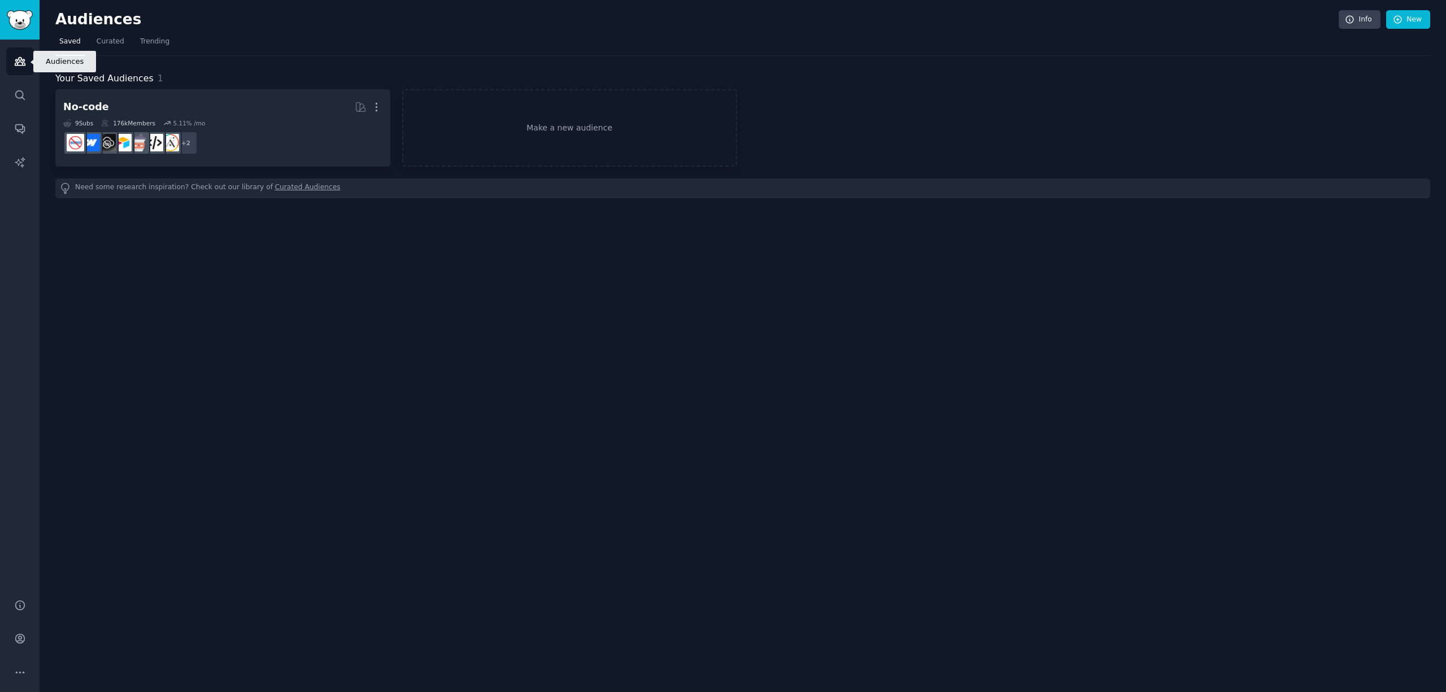
click at [20, 67] on link "Audiences" at bounding box center [20, 61] width 28 height 28
click at [111, 39] on span "Curated" at bounding box center [111, 42] width 28 height 10
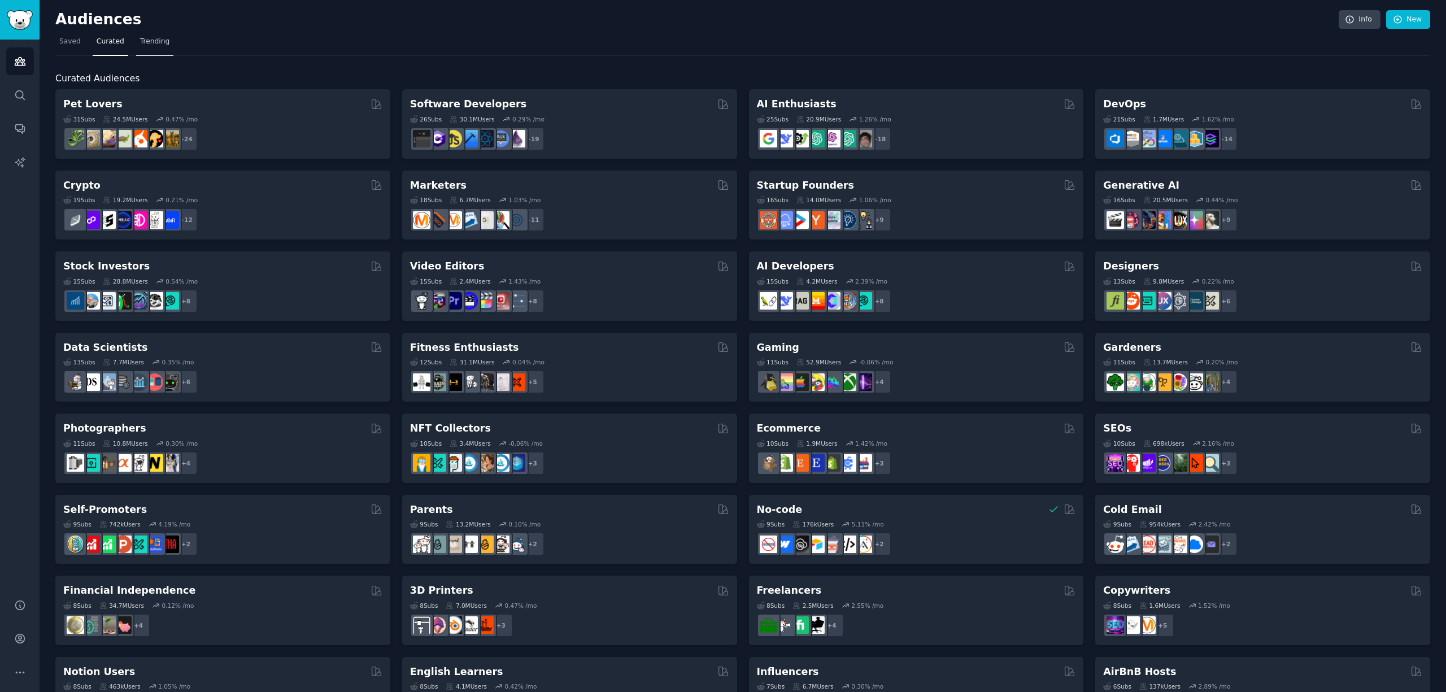
click at [144, 44] on span "Trending" at bounding box center [154, 42] width 29 height 10
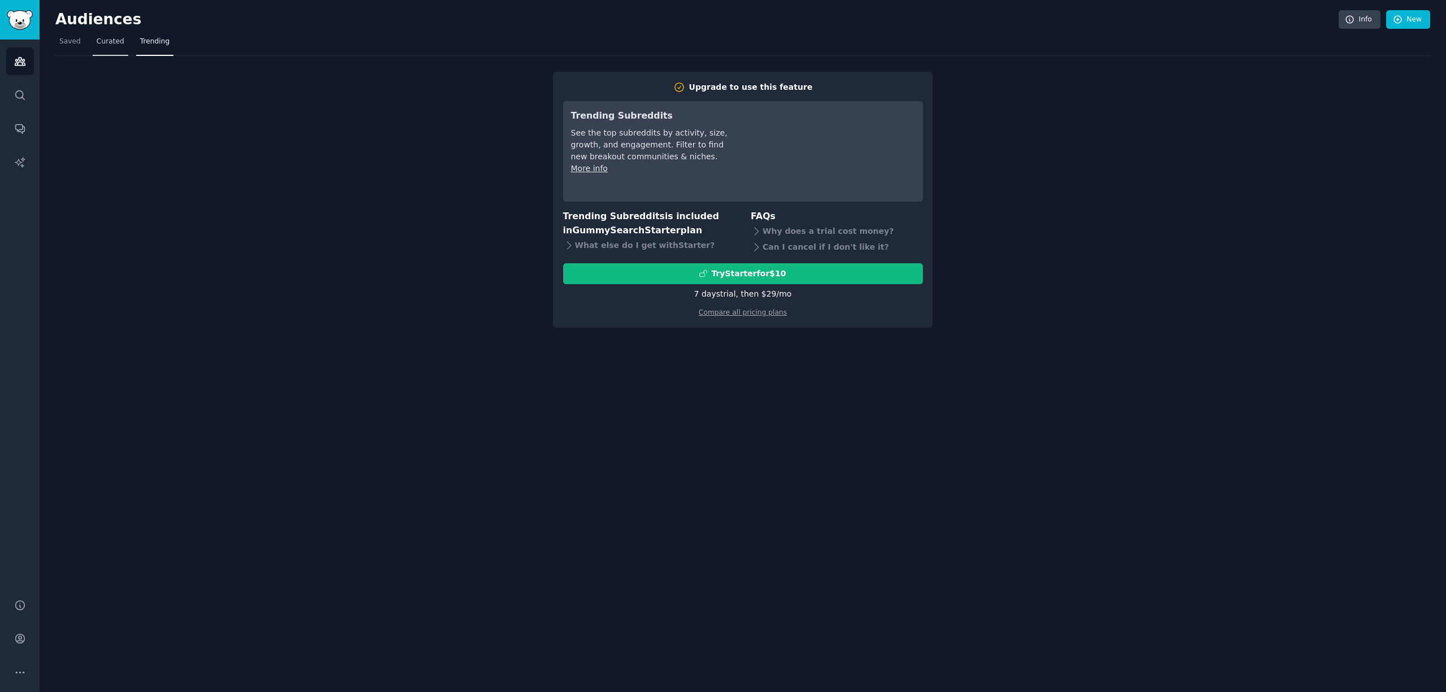
click at [123, 45] on link "Curated" at bounding box center [111, 44] width 36 height 23
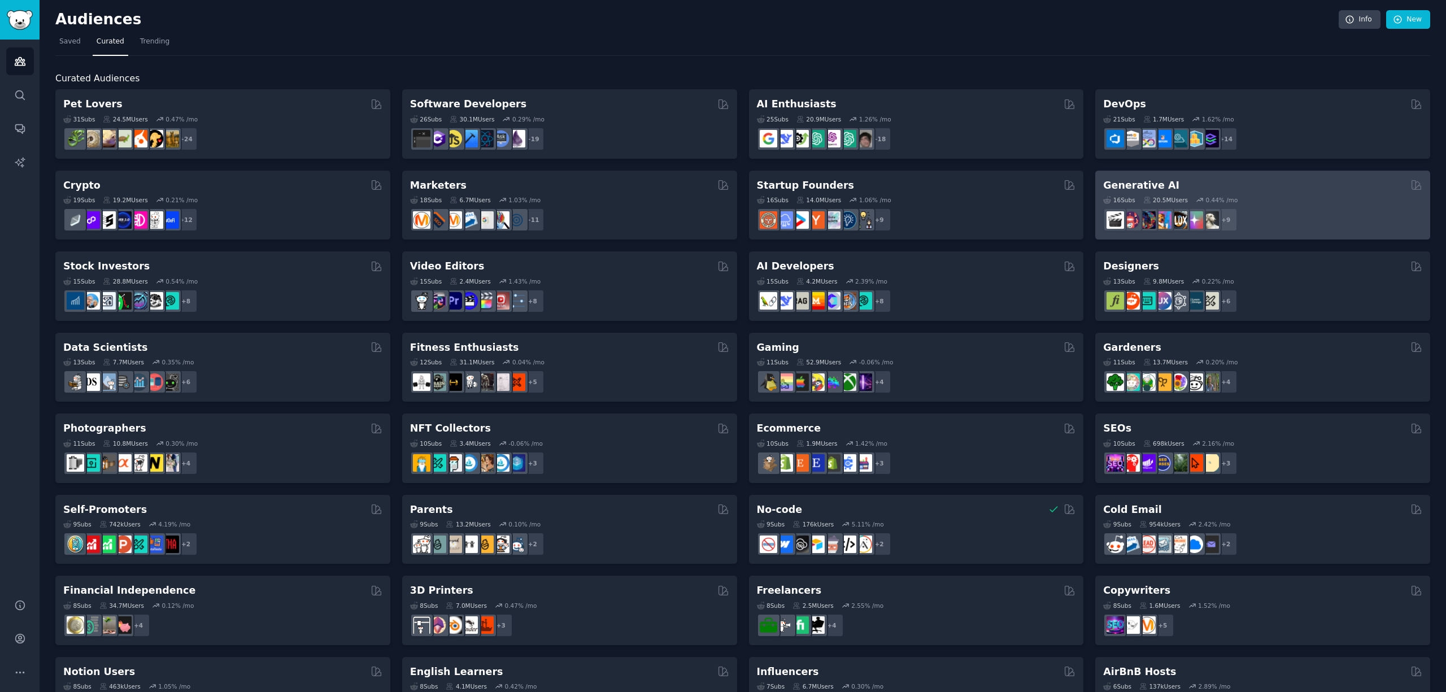
click at [1274, 201] on div "16 Sub s 20.5M Users 0.44 % /mo" at bounding box center [1262, 200] width 319 height 8
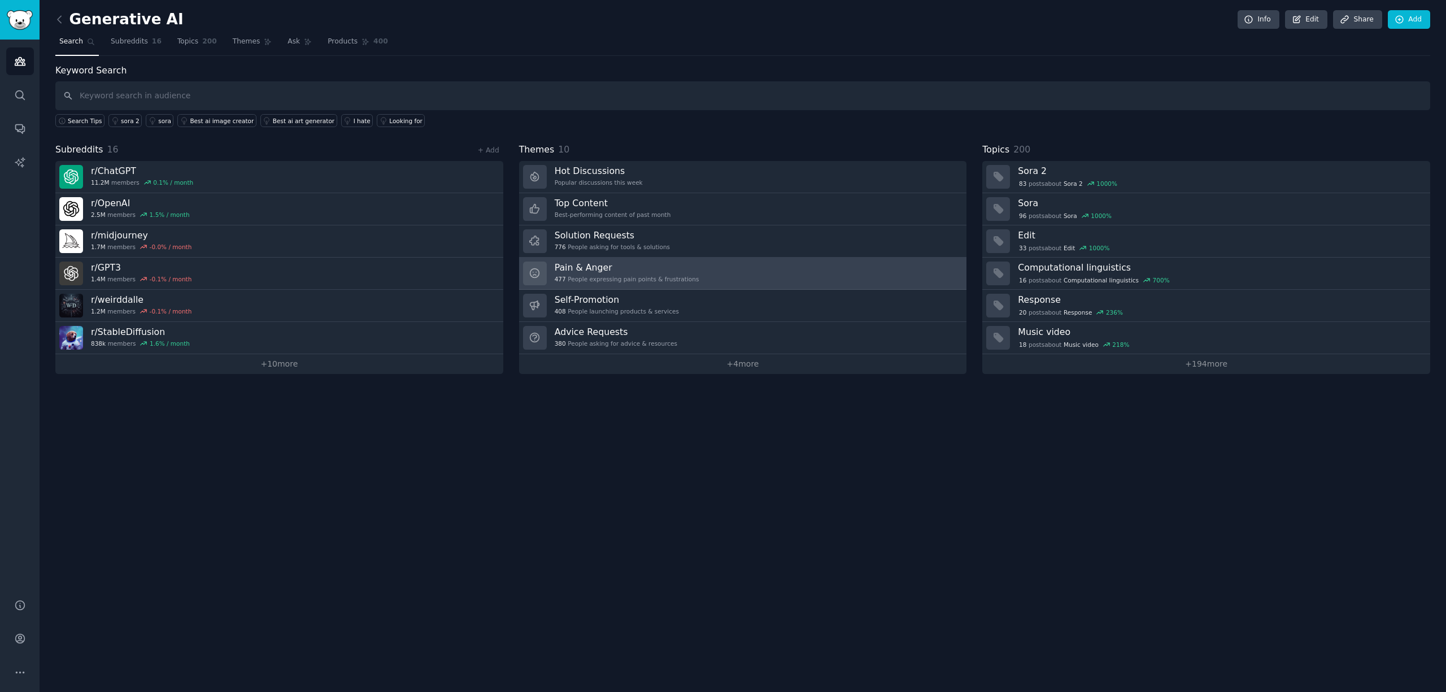
click at [676, 267] on h3 "Pain & Anger" at bounding box center [627, 267] width 145 height 12
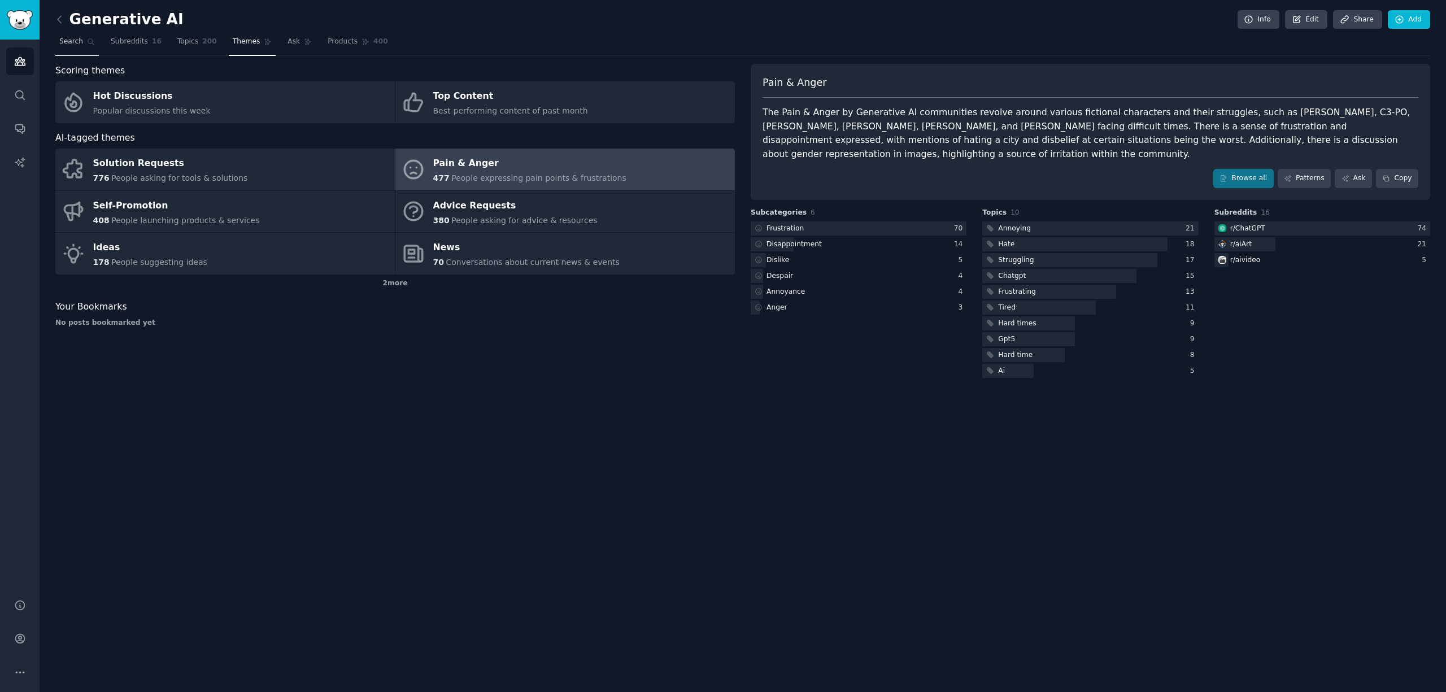
click at [77, 40] on span "Search" at bounding box center [71, 42] width 24 height 10
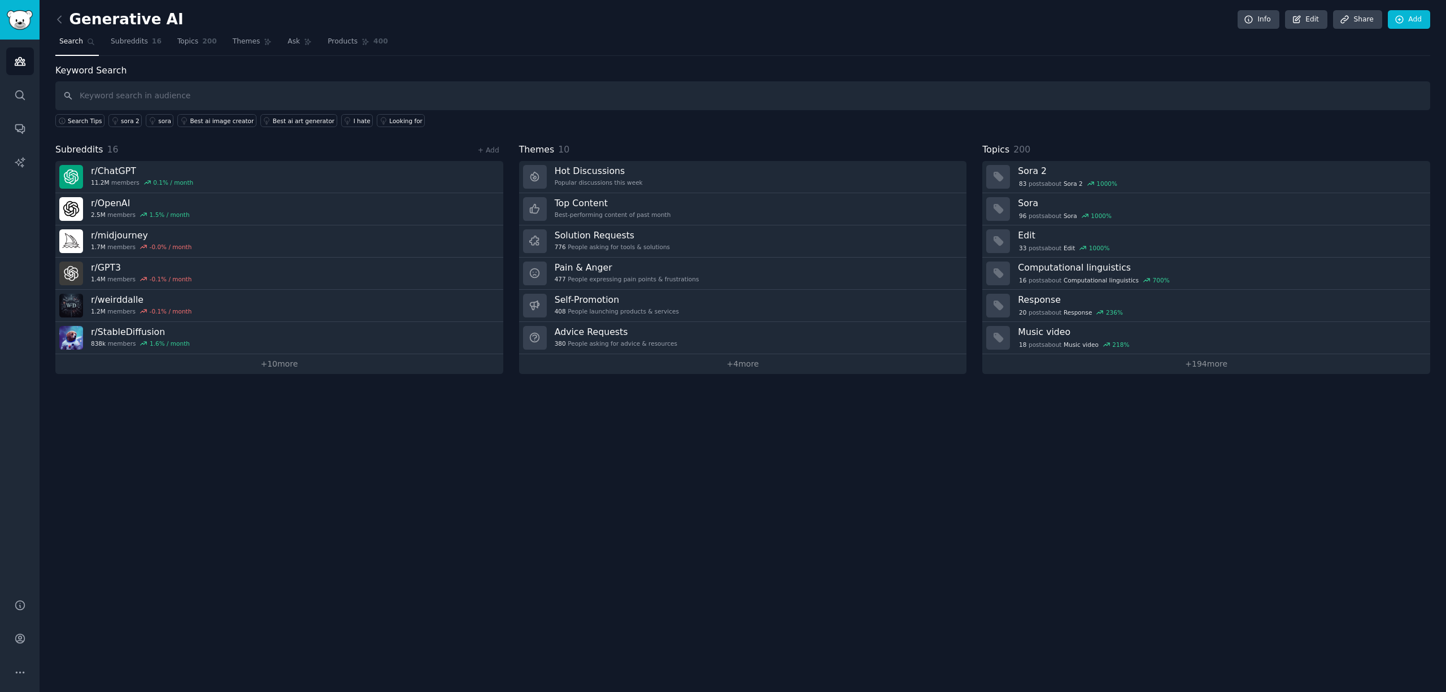
click at [273, 88] on input "text" at bounding box center [742, 95] width 1374 height 29
type input "i wish"
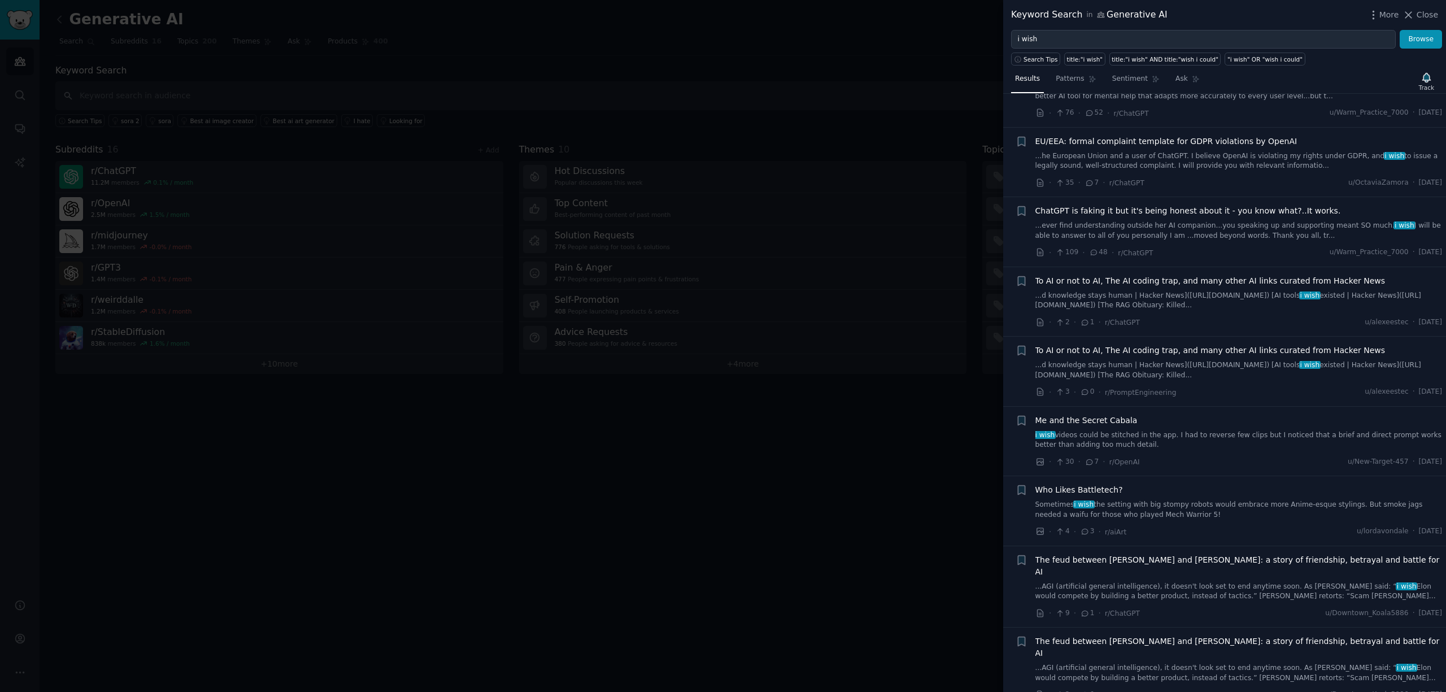
scroll to position [875, 0]
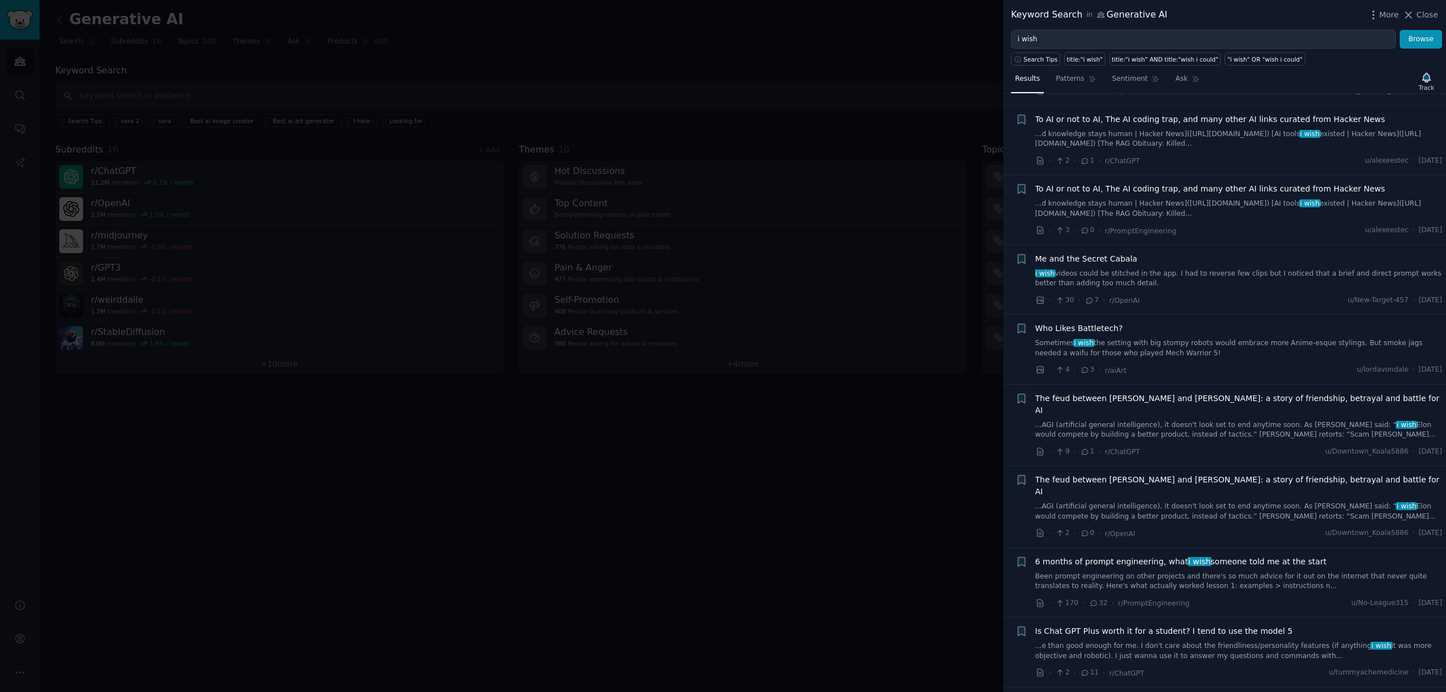
click at [1123, 556] on span "6 months of prompt engineering, what i wish someone told me at the start" at bounding box center [1180, 562] width 291 height 12
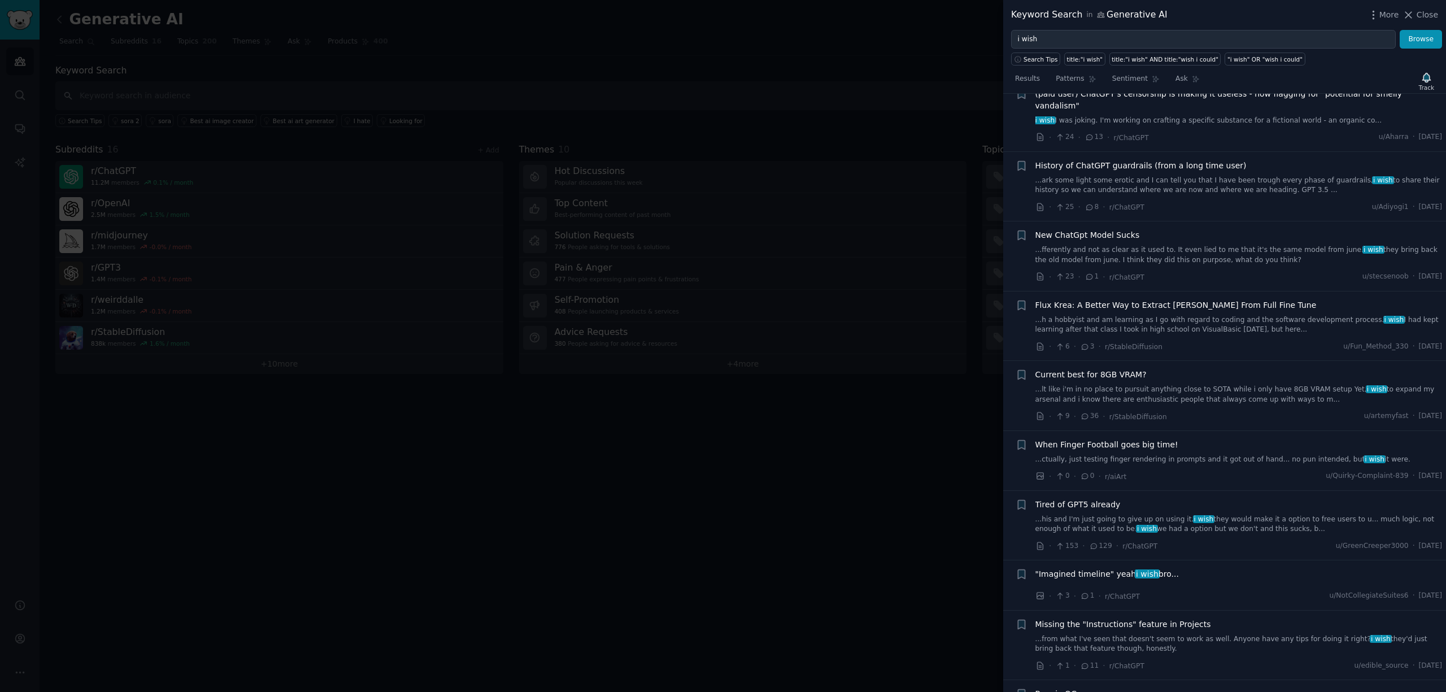
scroll to position [2363, 0]
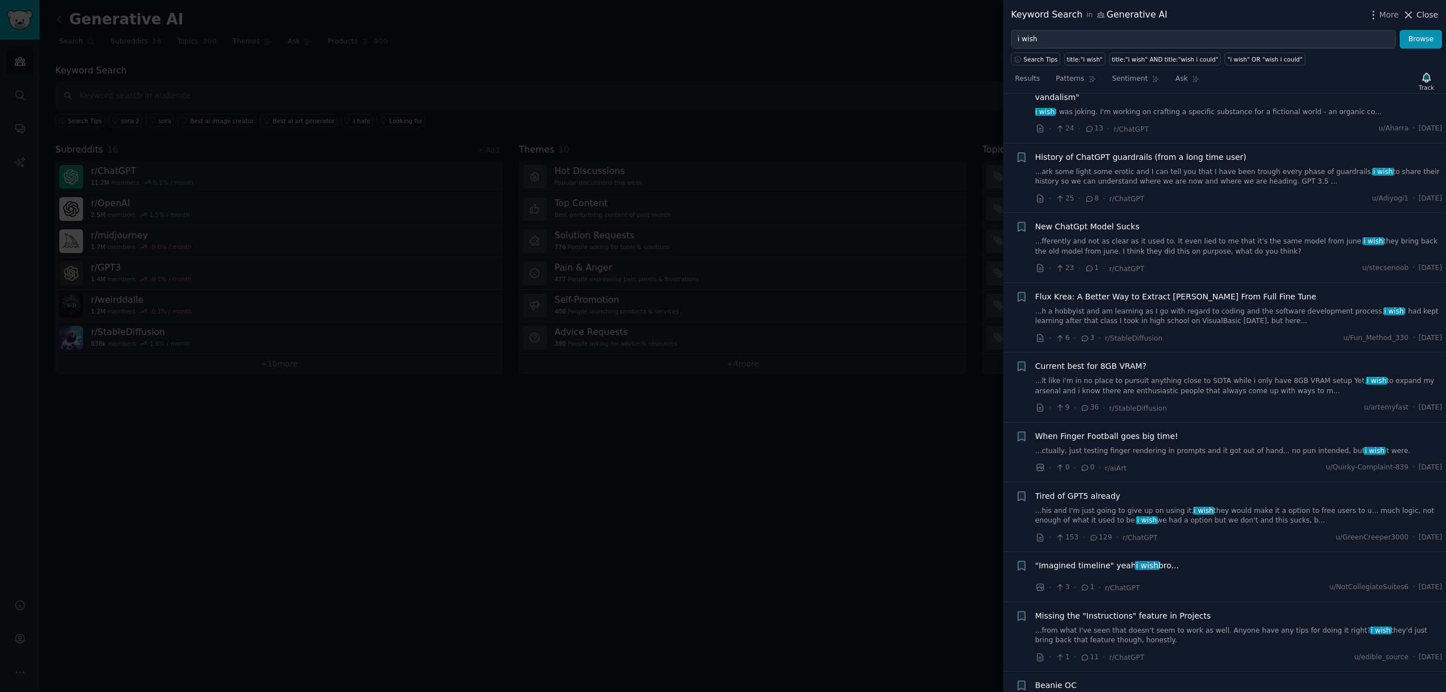
click at [1420, 16] on span "Close" at bounding box center [1426, 15] width 21 height 12
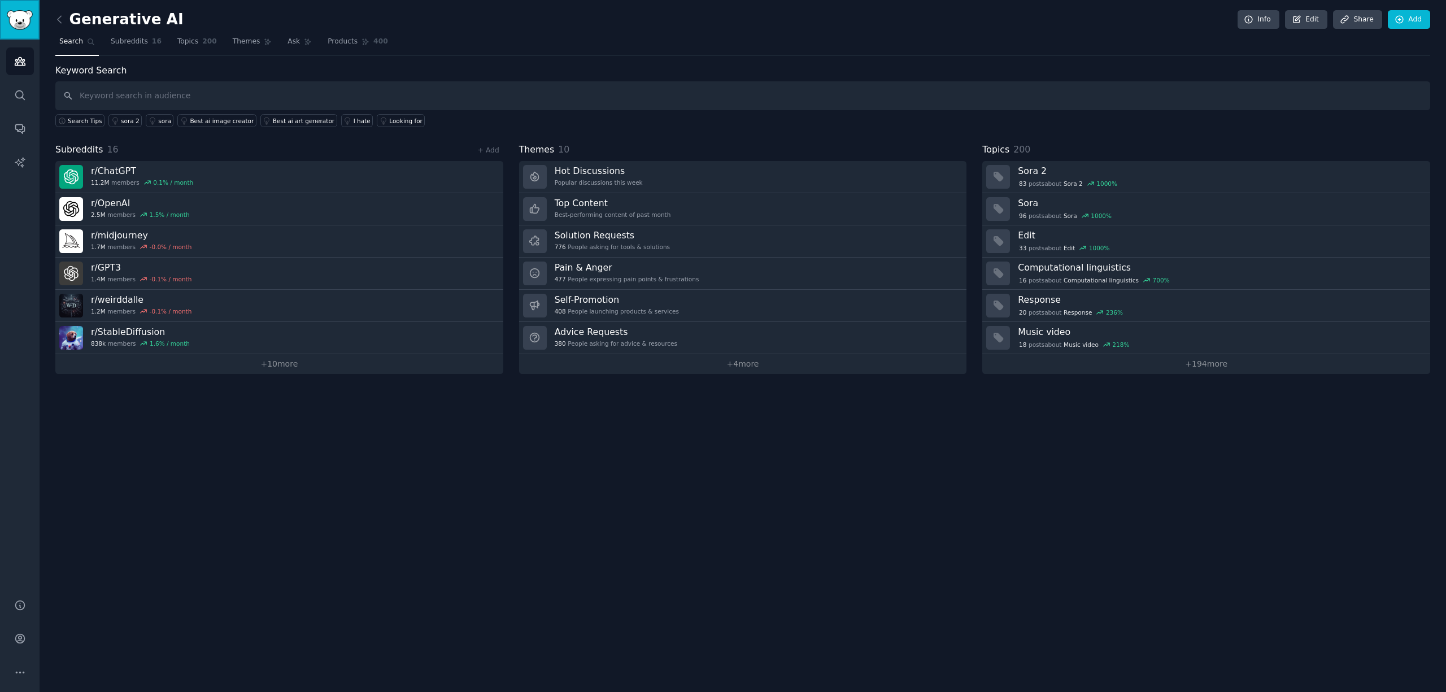
click at [19, 12] on img "Sidebar" at bounding box center [20, 20] width 26 height 20
